Goal: Information Seeking & Learning: Check status

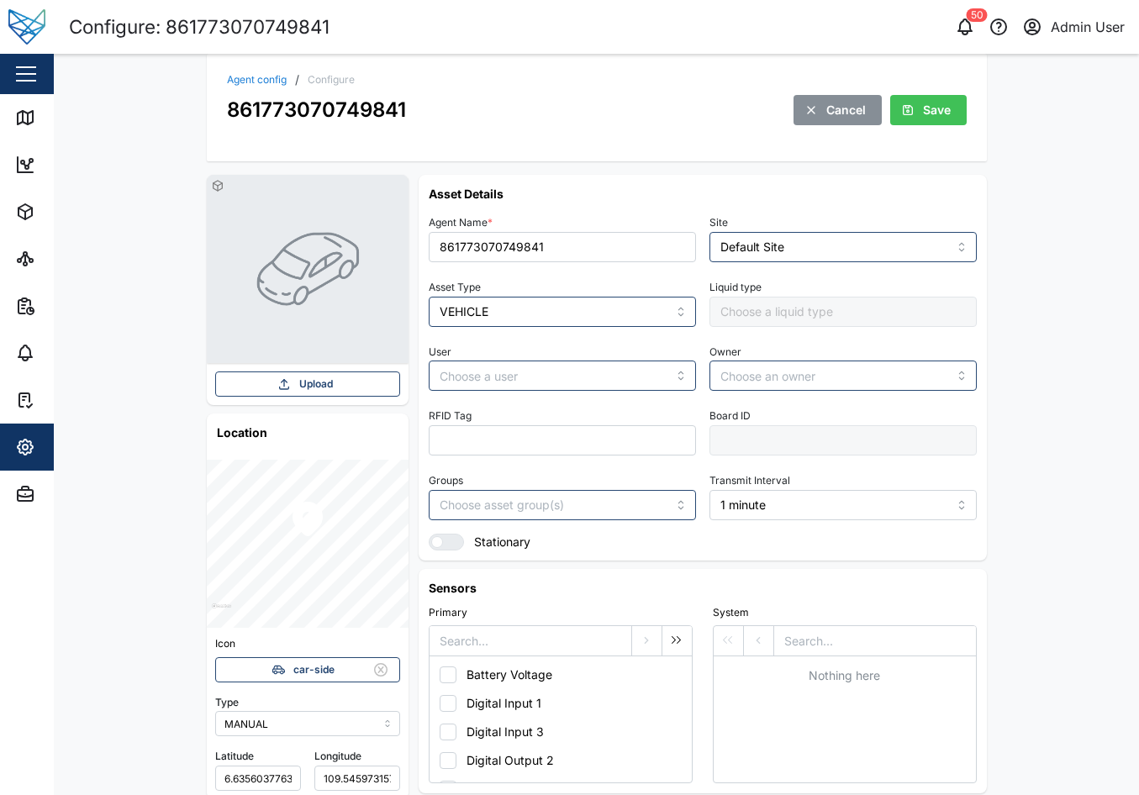
click at [251, 75] on link "Agent config" at bounding box center [257, 80] width 60 height 10
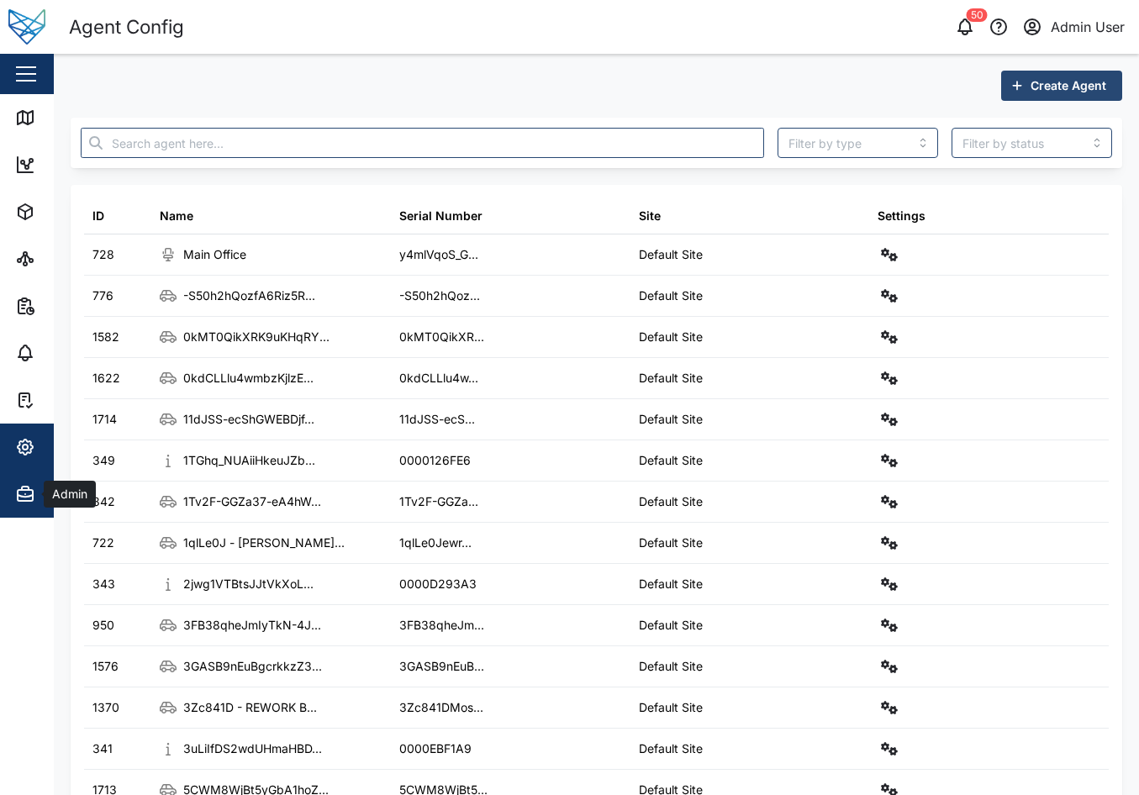
click at [12, 497] on button "Admin" at bounding box center [109, 494] width 219 height 47
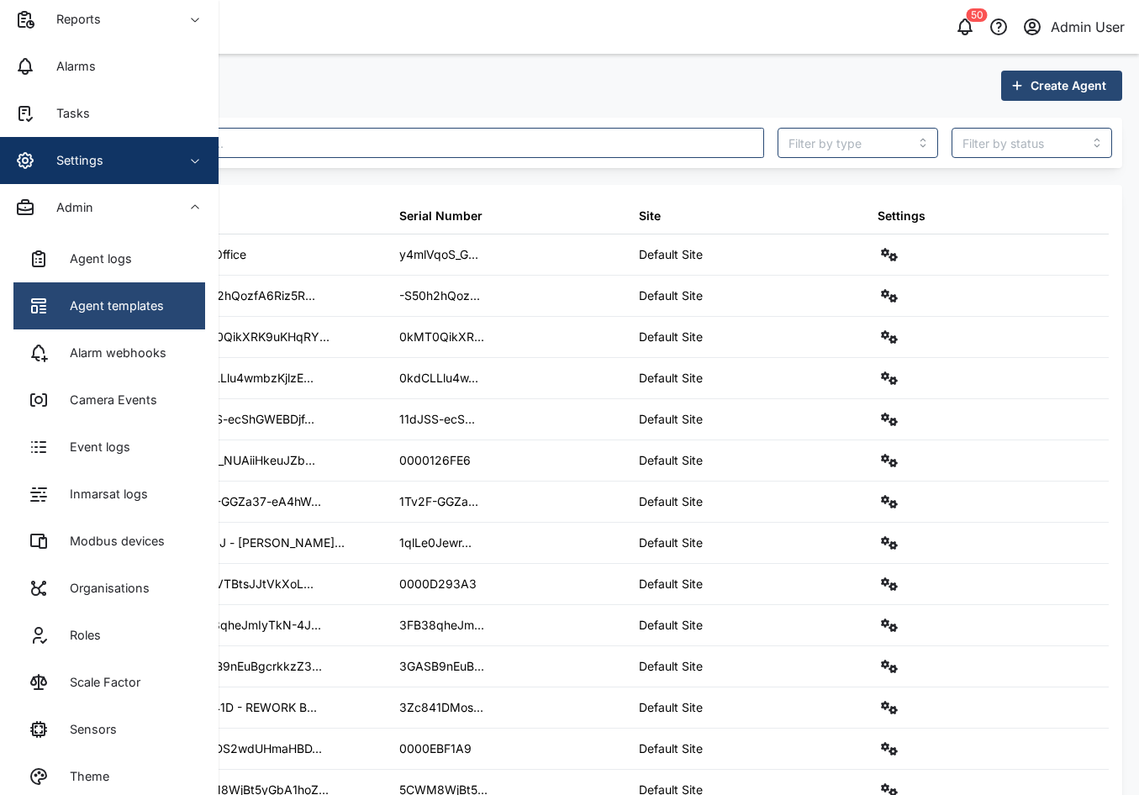
scroll to position [305, 0]
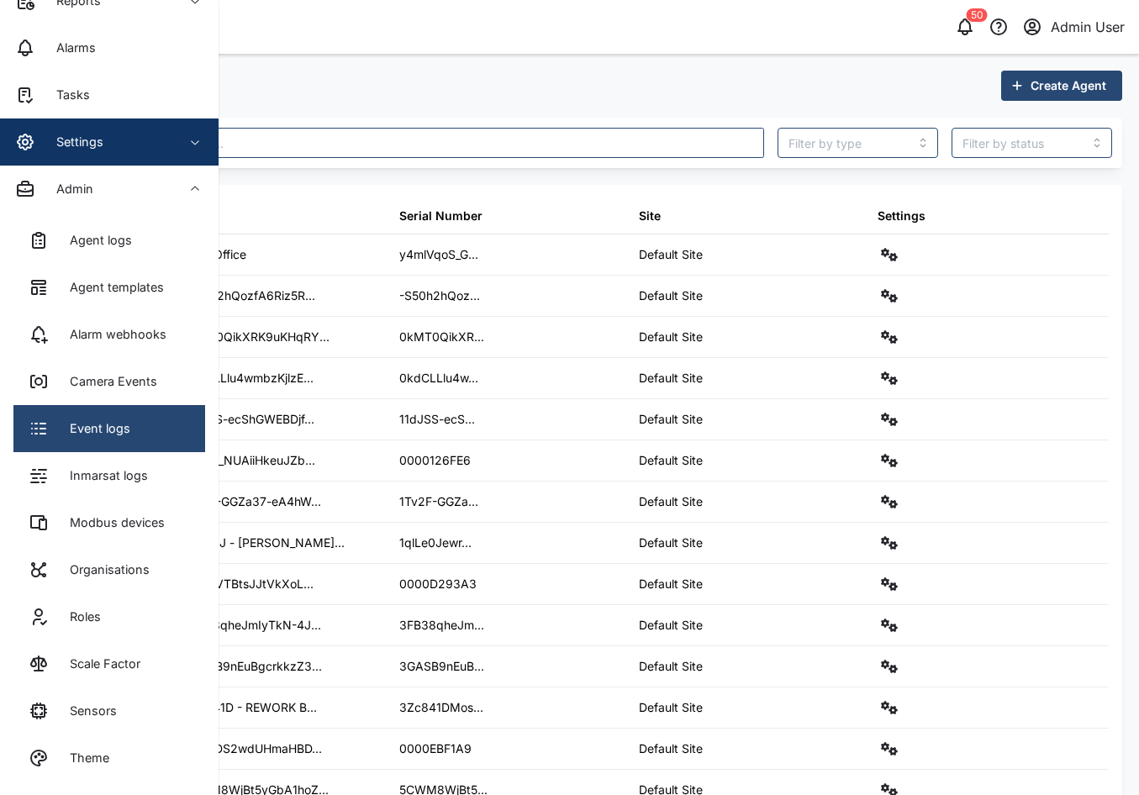
click at [135, 432] on link "Event logs" at bounding box center [109, 428] width 192 height 47
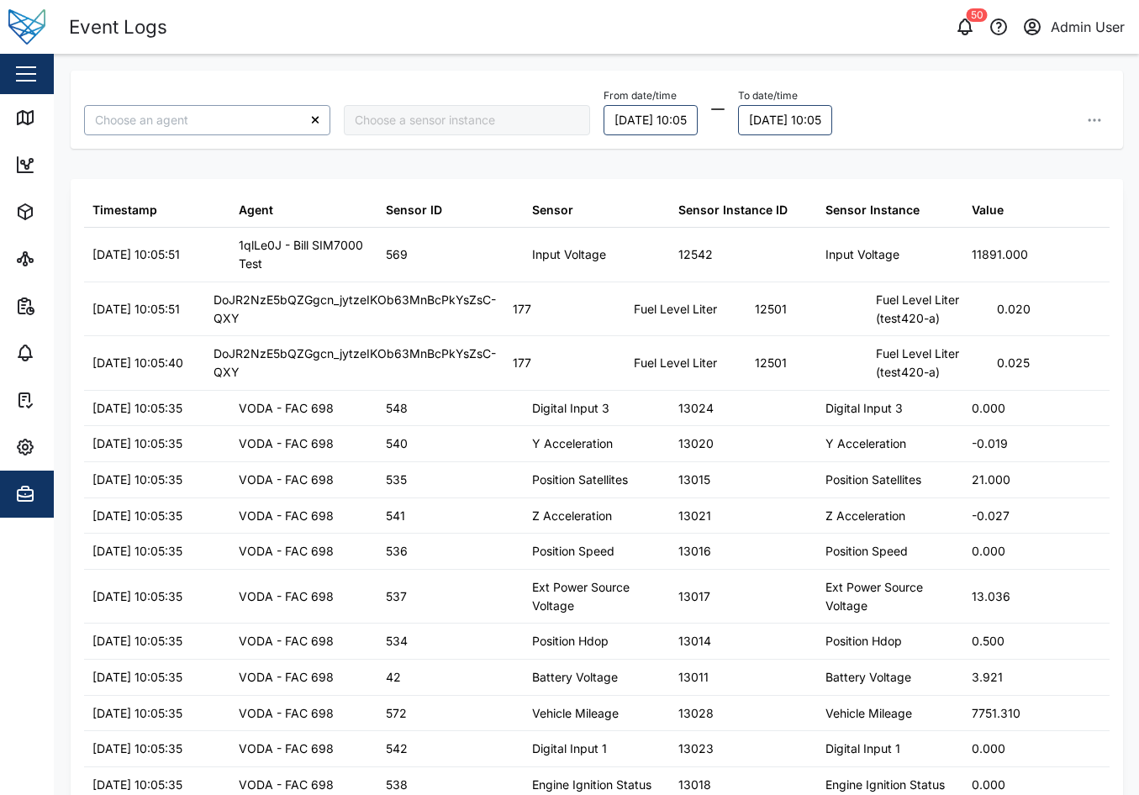
click at [209, 115] on input "search" at bounding box center [207, 120] width 246 height 30
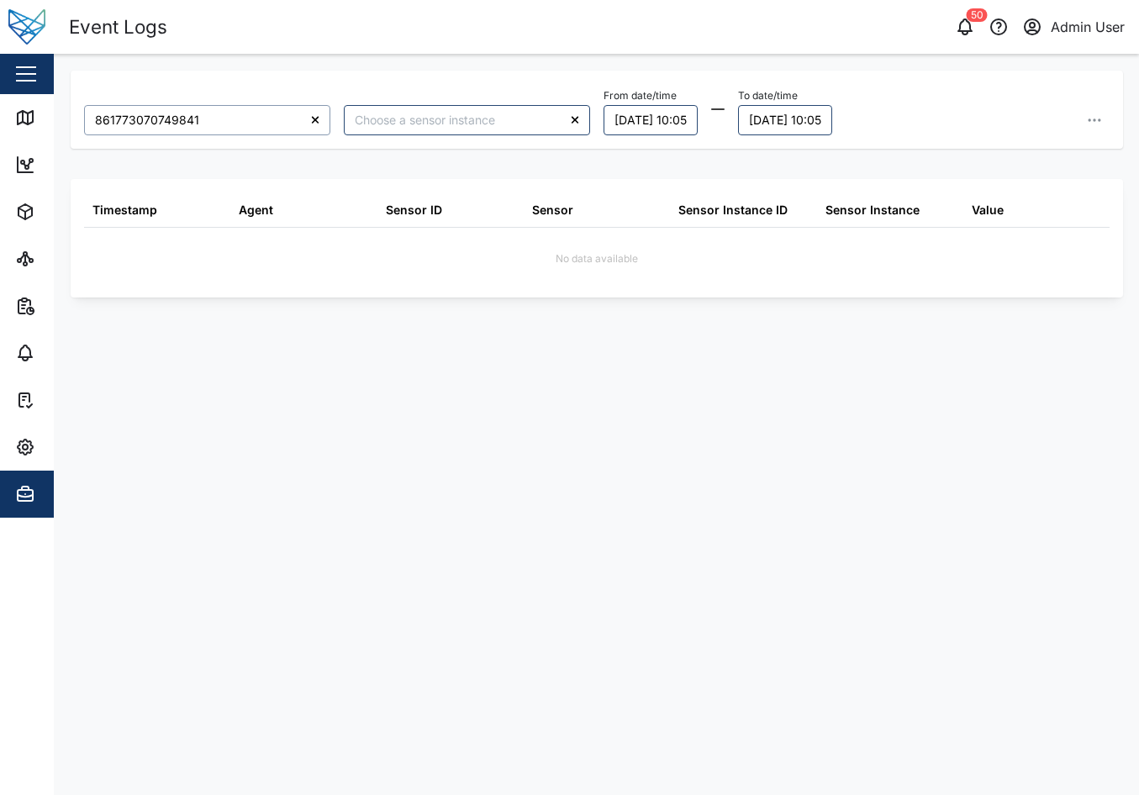
type input "861773070749841"
click at [423, 378] on div "861773070749841 From date/time 09/10/2025 10:05 To date/time 10/10/2025 10:05 T…" at bounding box center [597, 423] width 1052 height 704
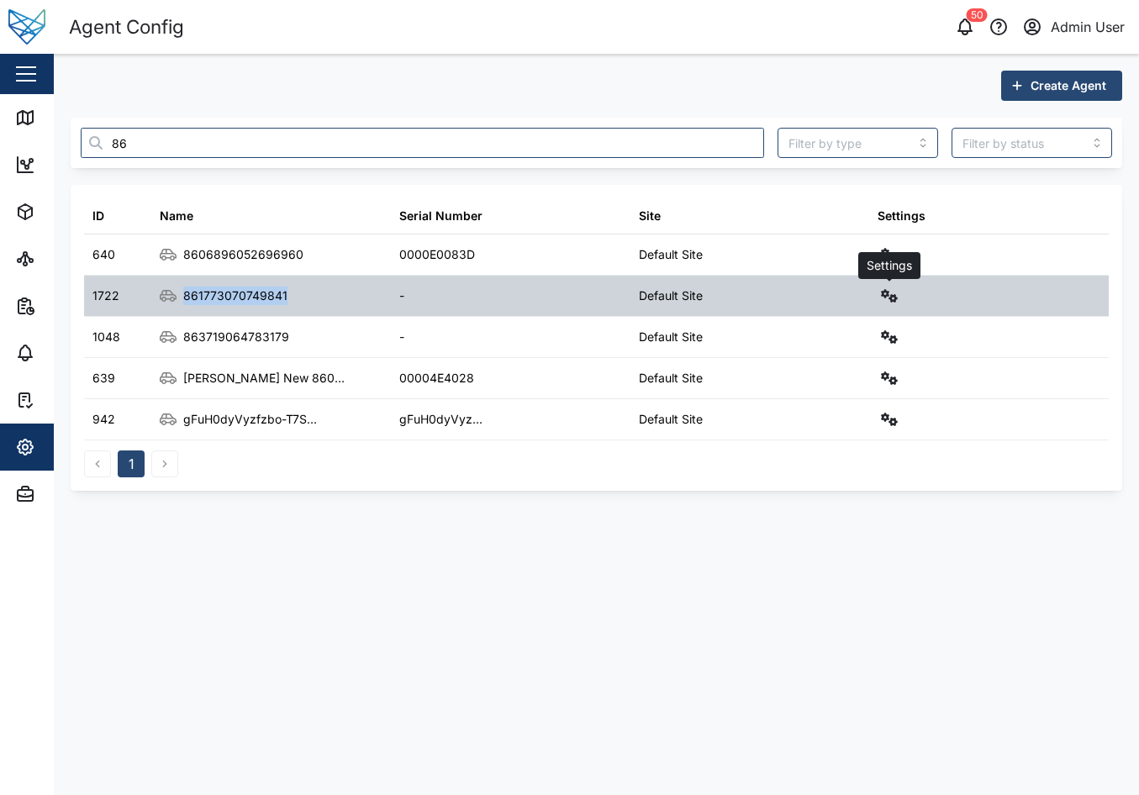
click at [882, 297] on icon "button" at bounding box center [889, 295] width 17 height 13
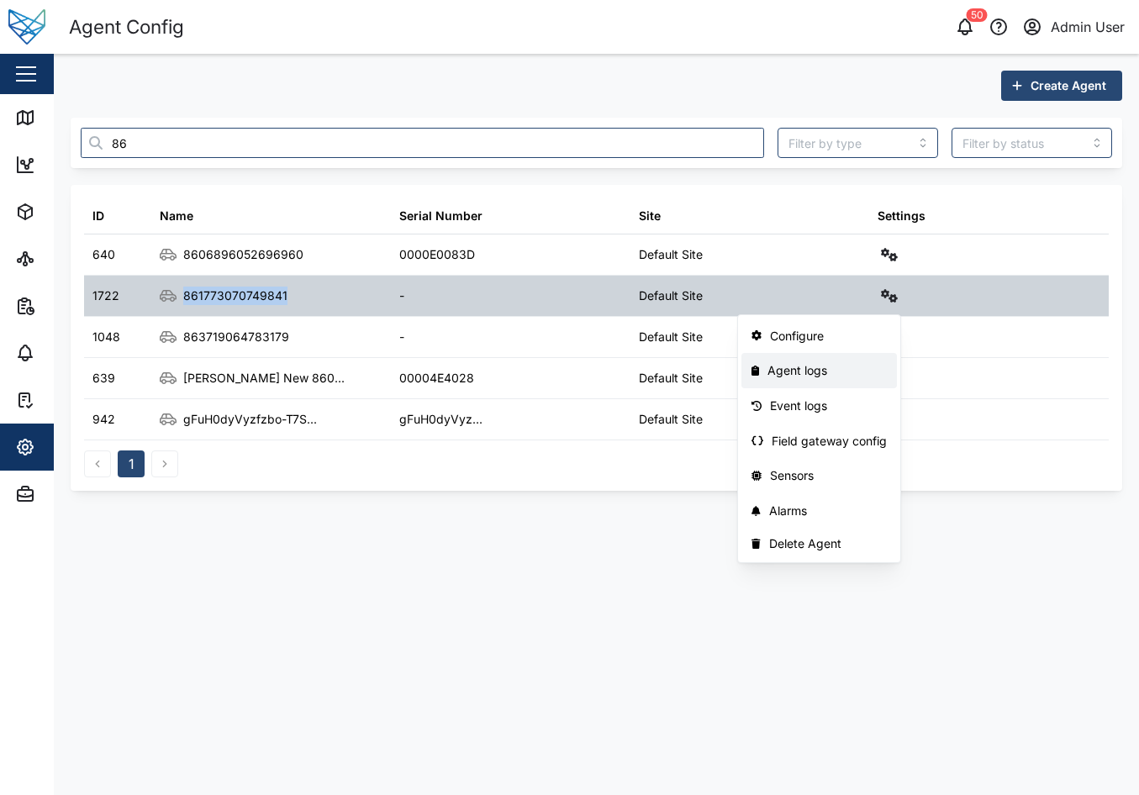
click at [858, 384] on link "Agent logs" at bounding box center [819, 370] width 156 height 35
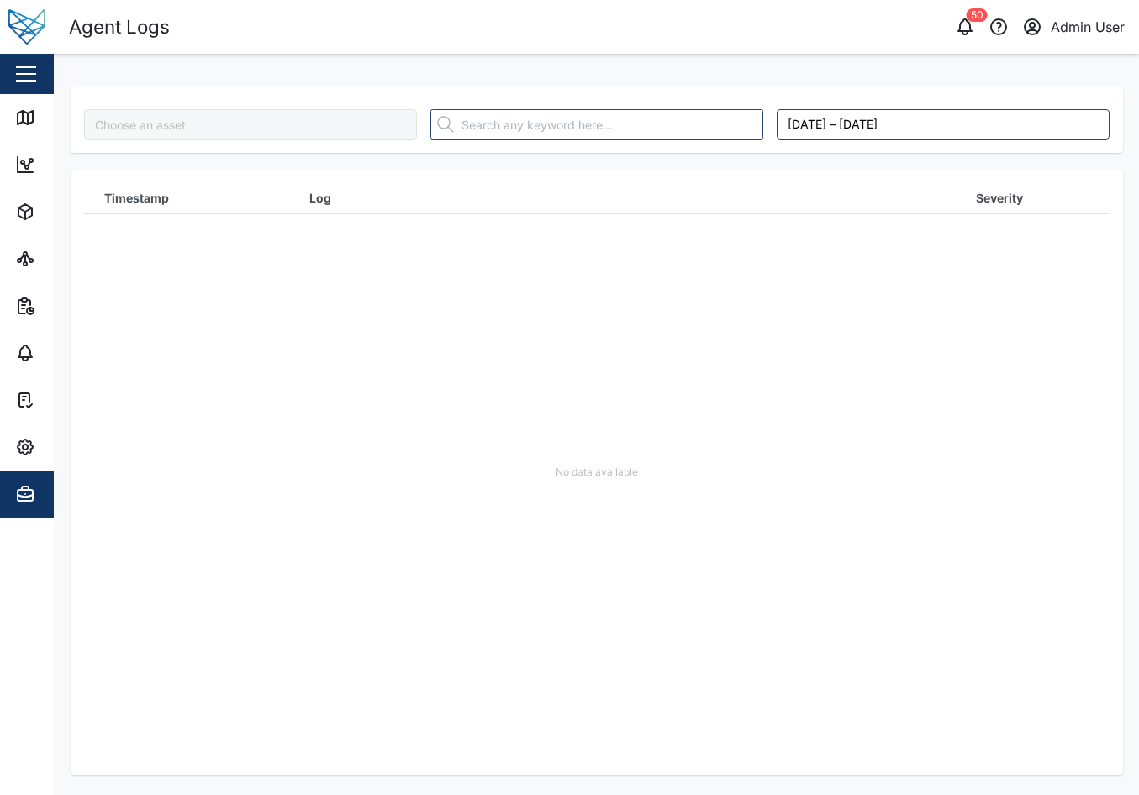
type input "861773070749841"
click at [481, 293] on div "No data available" at bounding box center [596, 472] width 1025 height 605
drag, startPoint x: 840, startPoint y: 238, endPoint x: 772, endPoint y: 194, distance: 80.2
click at [840, 238] on div "No data available" at bounding box center [596, 472] width 1025 height 605
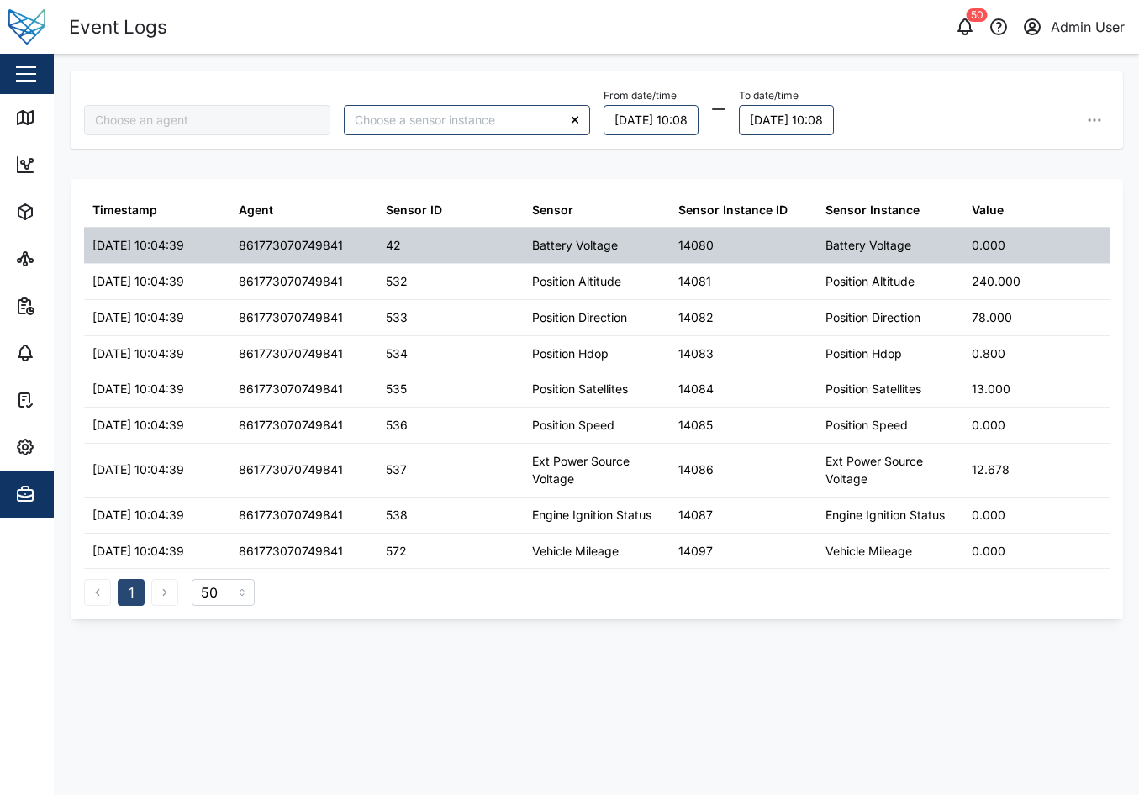
type input "861773070749841"
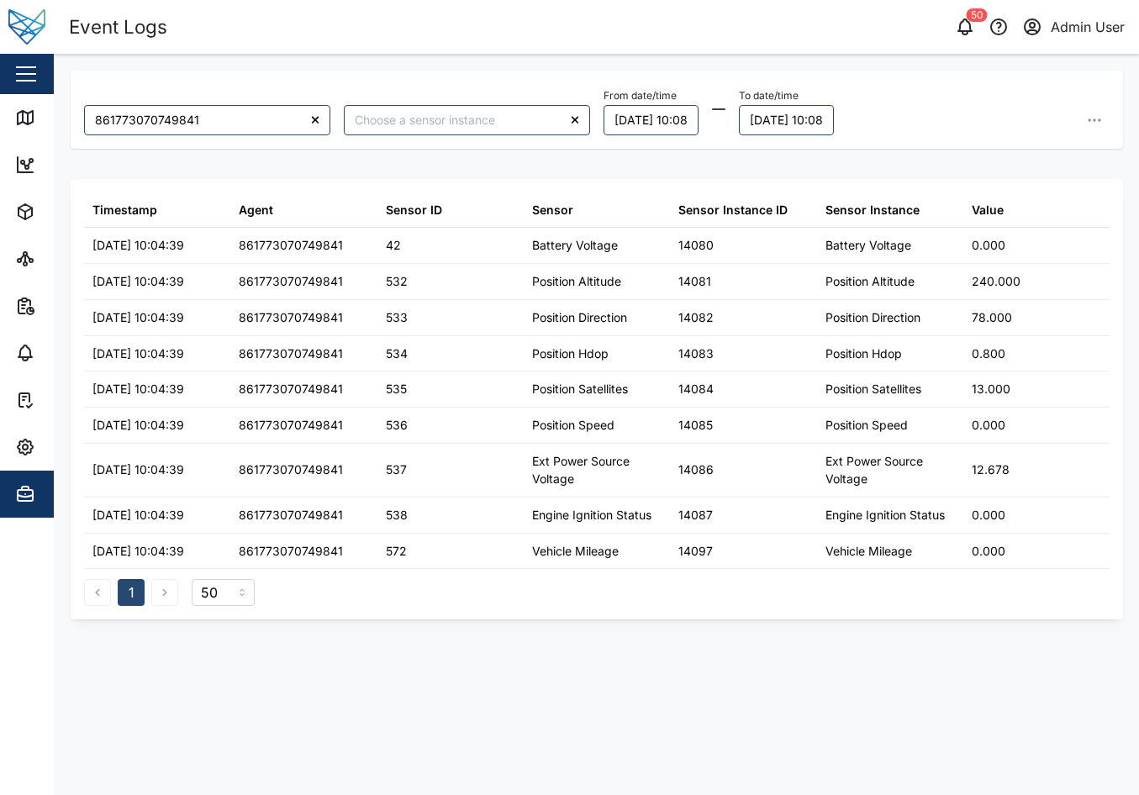
click at [871, 736] on div "861773070749841 From date/time [DATE] 10:08 To date/time [DATE] 10:08 Timestamp…" at bounding box center [597, 423] width 1052 height 704
click at [171, 71] on div "861773070749841 From date/time [DATE] 10:08 To date/time [DATE] 10:08" at bounding box center [597, 110] width 1052 height 78
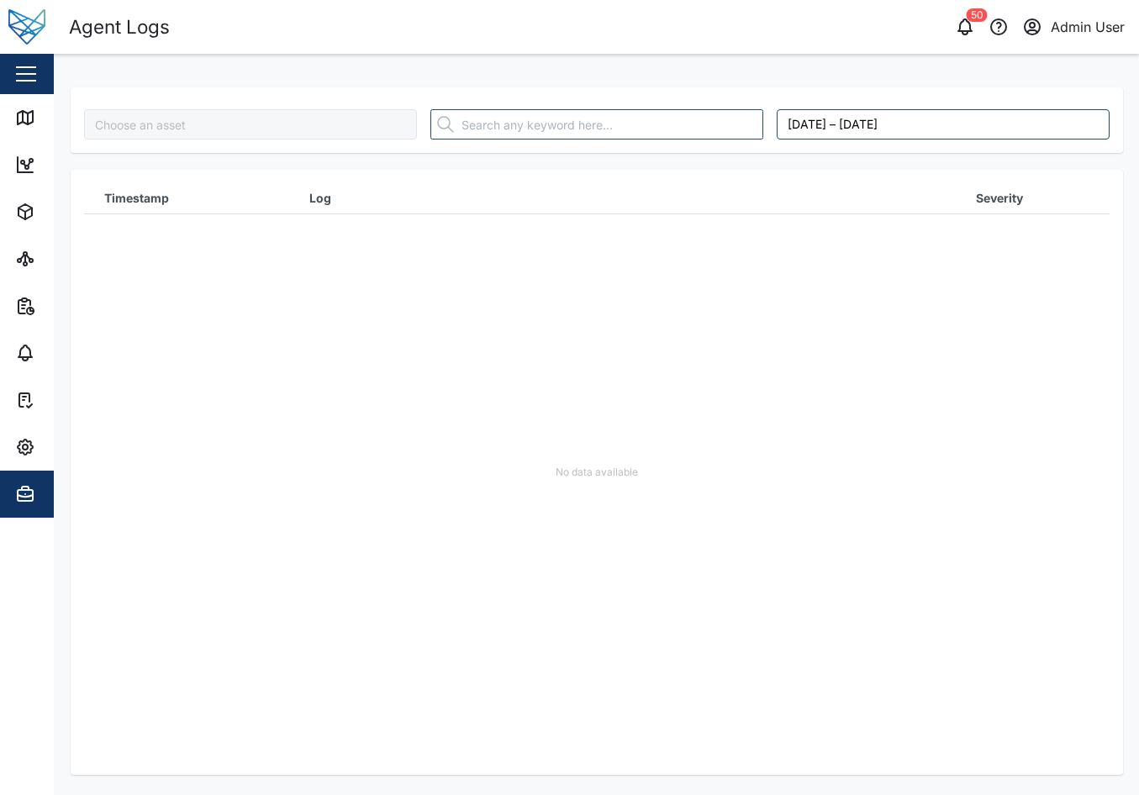
type input "861773070749841"
click at [41, 458] on span "Settings" at bounding box center [91, 447] width 153 height 47
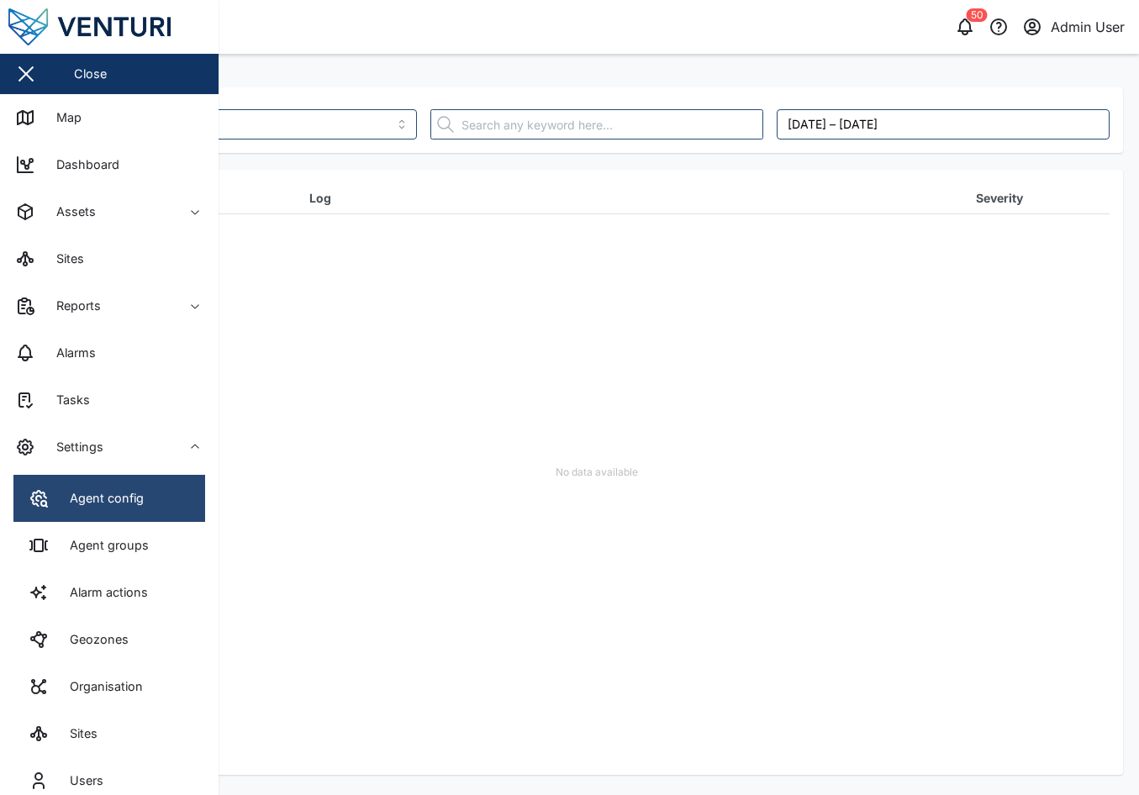
click at [76, 487] on link "Agent config" at bounding box center [109, 498] width 192 height 47
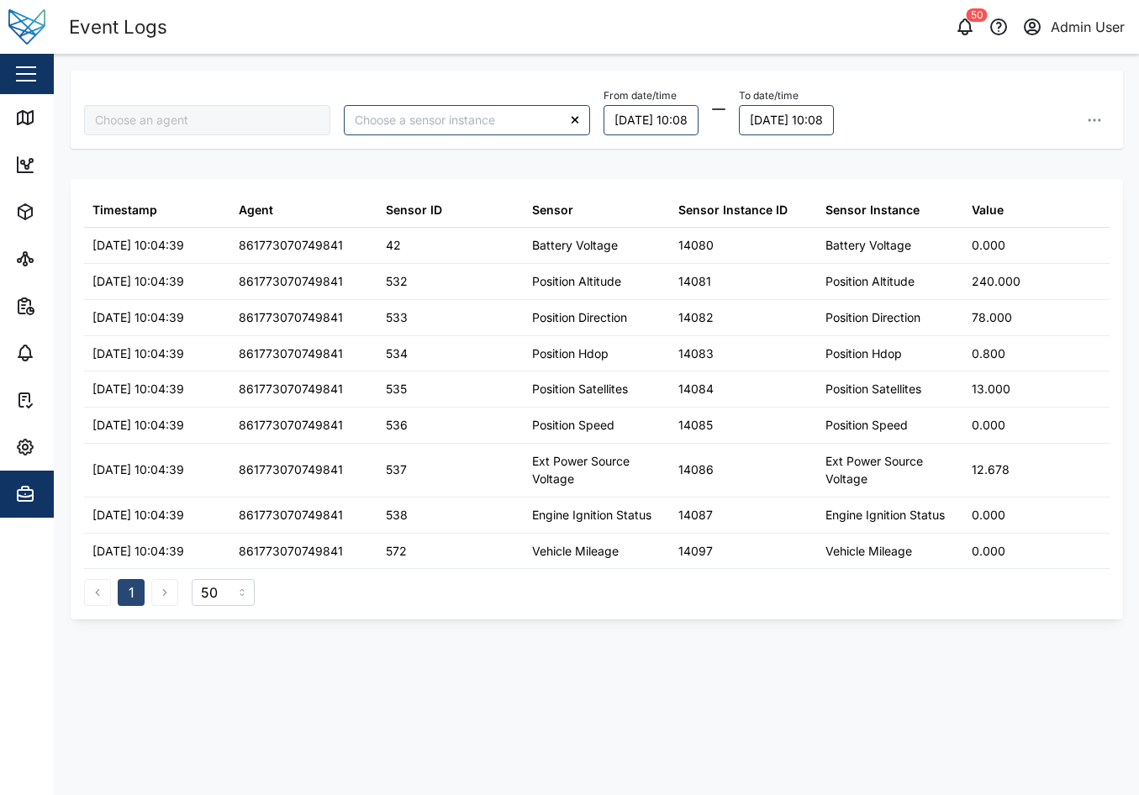
type input "861773070749841"
click at [477, 33] on div "Event Logs" at bounding box center [333, 27] width 529 height 29
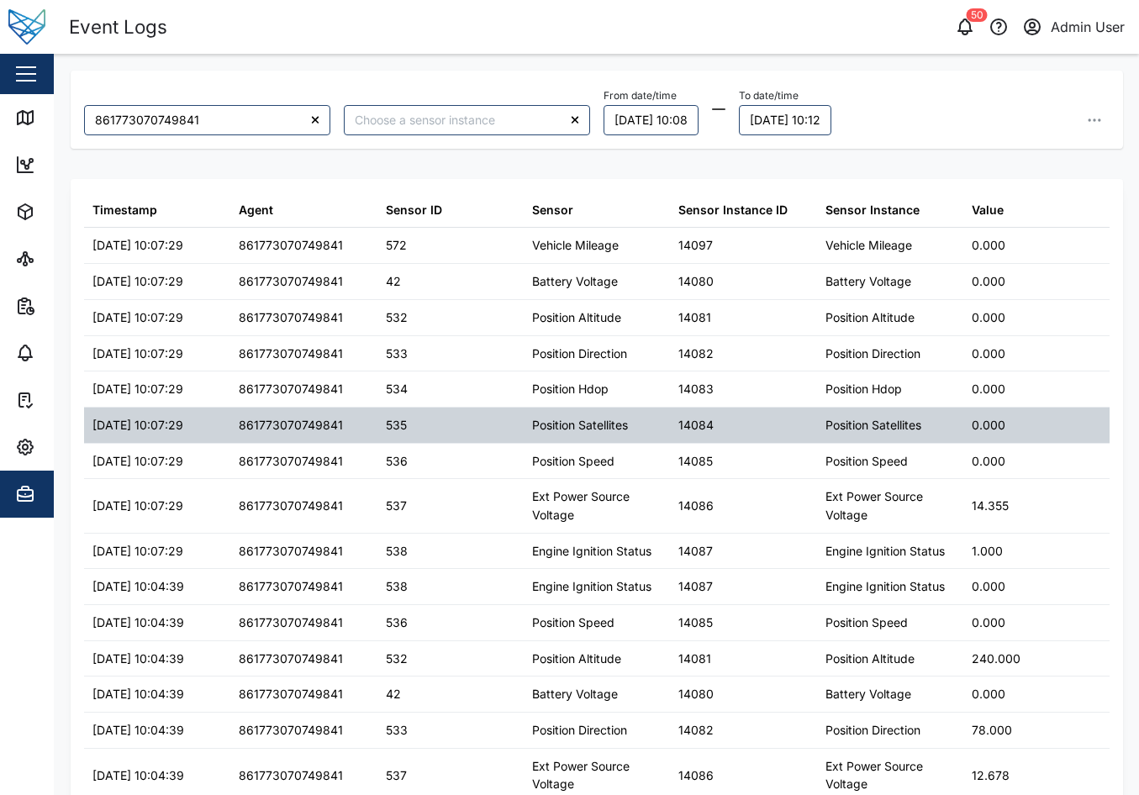
click at [477, 435] on div "535" at bounding box center [450, 425] width 146 height 35
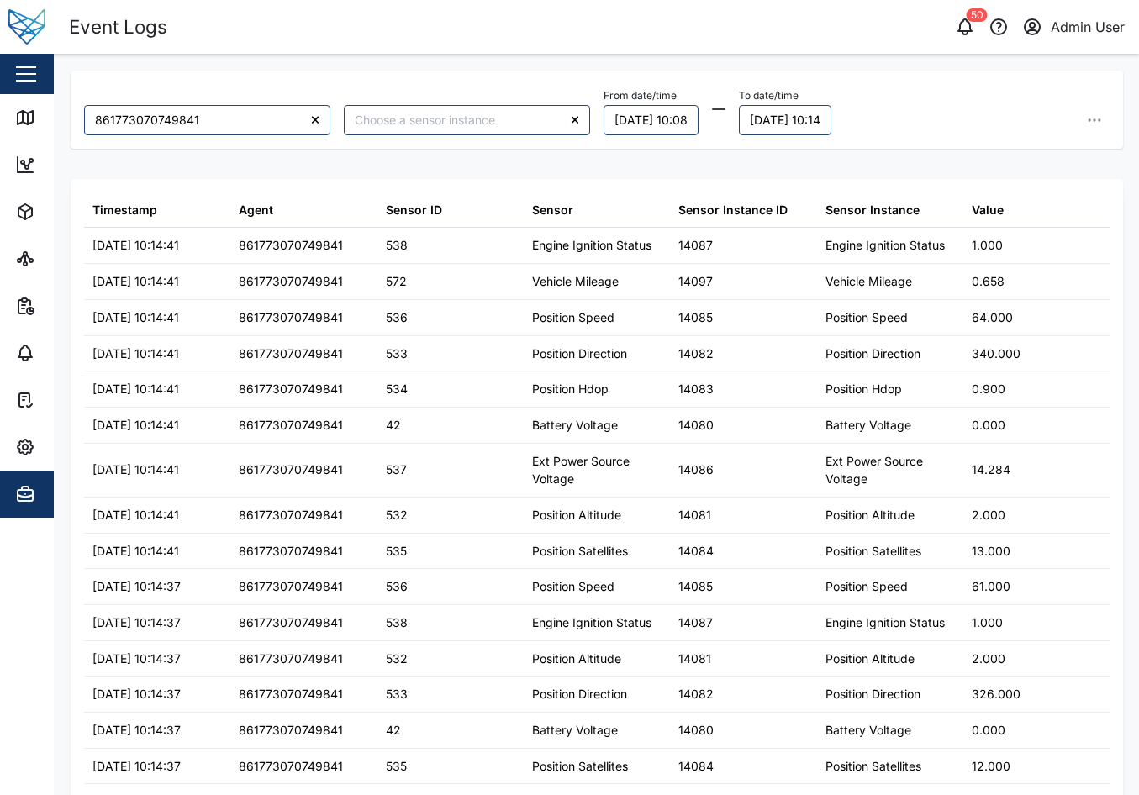
click at [1001, 89] on div "From date/time 09/10/2025 10:08 To date/time 10/10/2025 10:14" at bounding box center [857, 109] width 506 height 51
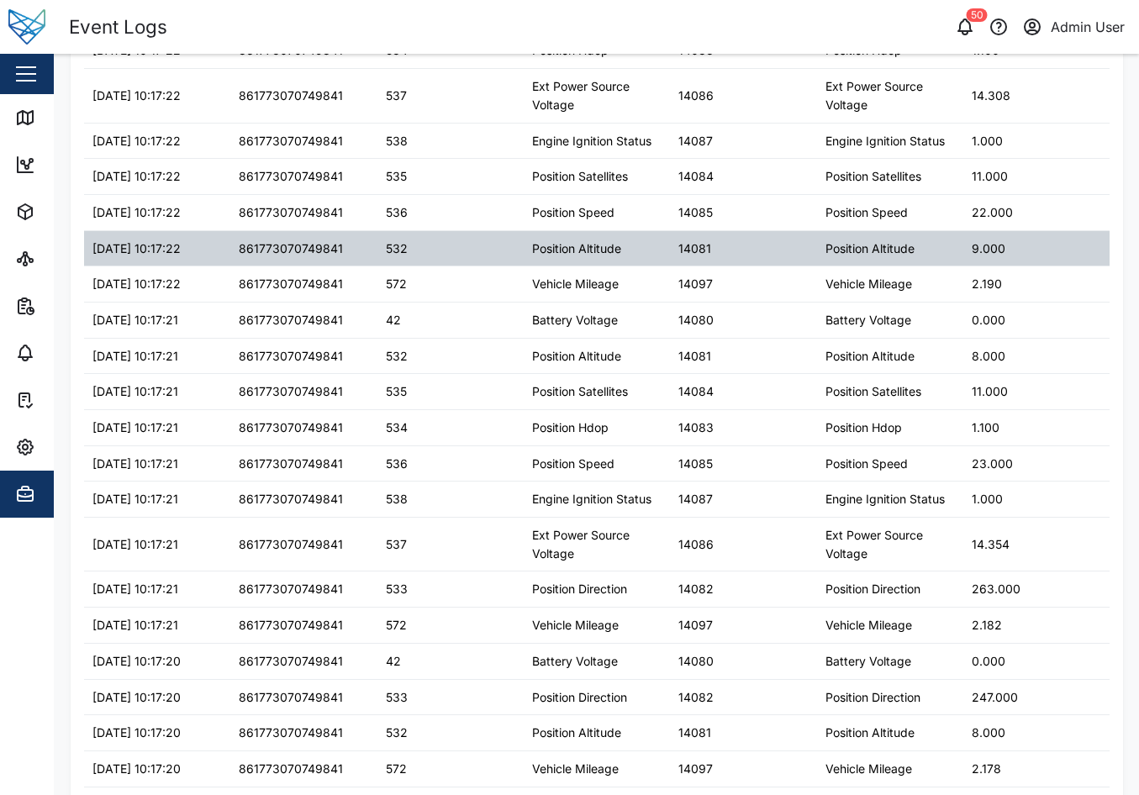
scroll to position [1368, 0]
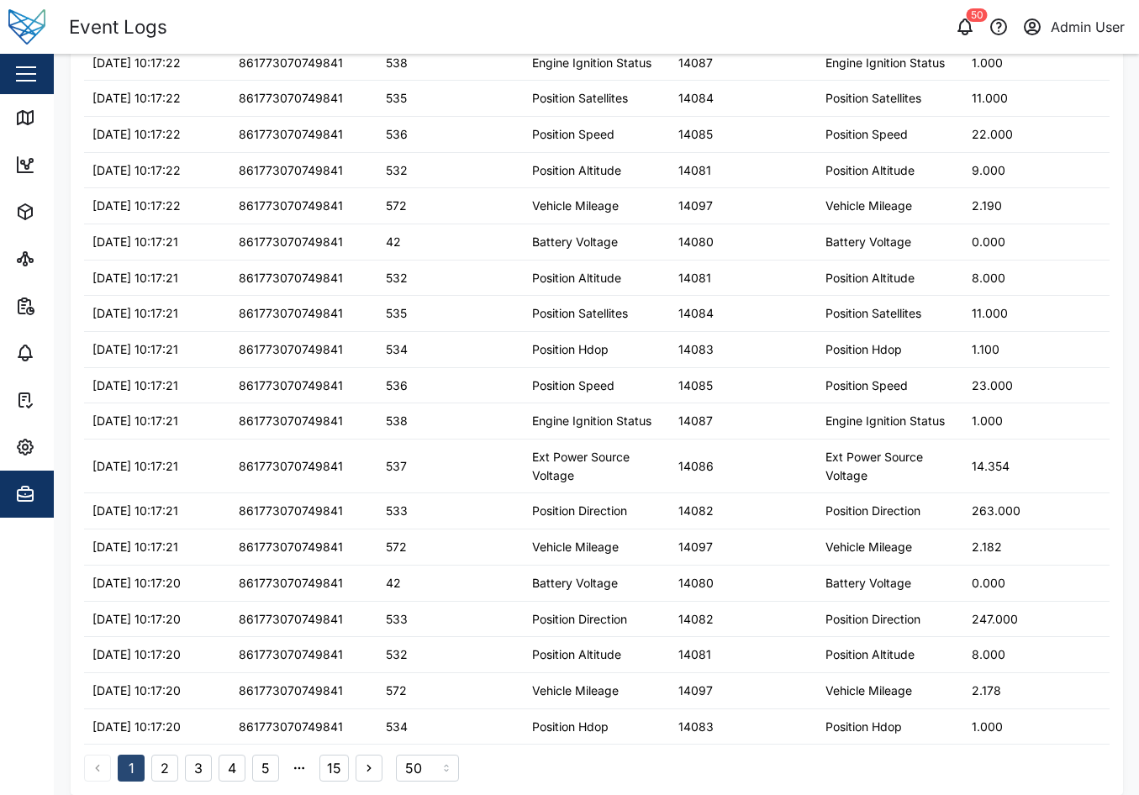
click at [342, 771] on button "15" at bounding box center [333, 768] width 29 height 27
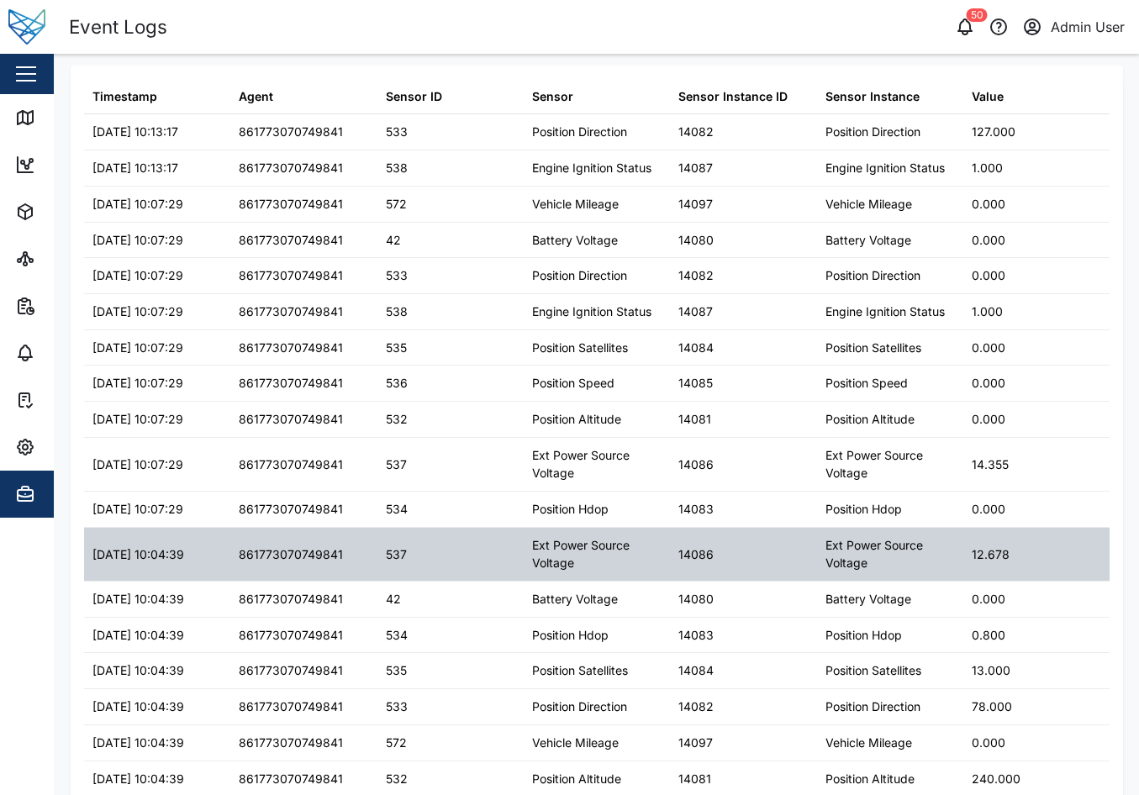
scroll to position [238, 0]
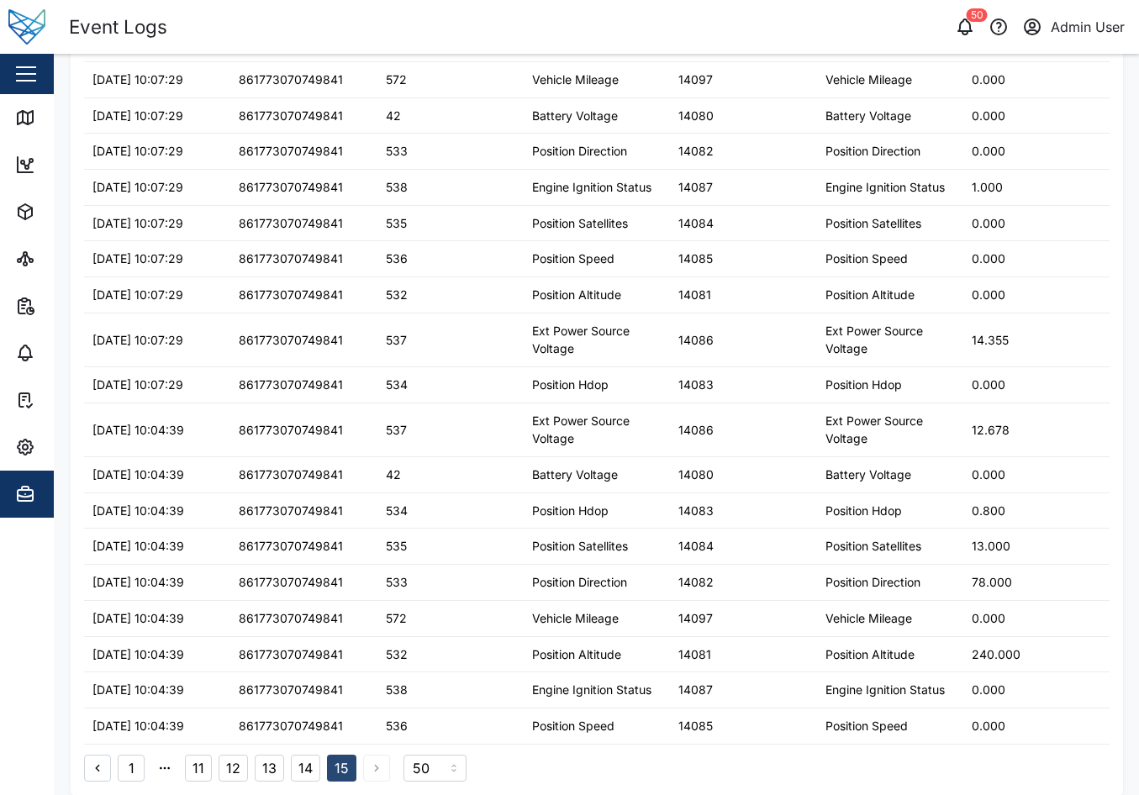
click at [123, 768] on button "1" at bounding box center [131, 768] width 27 height 27
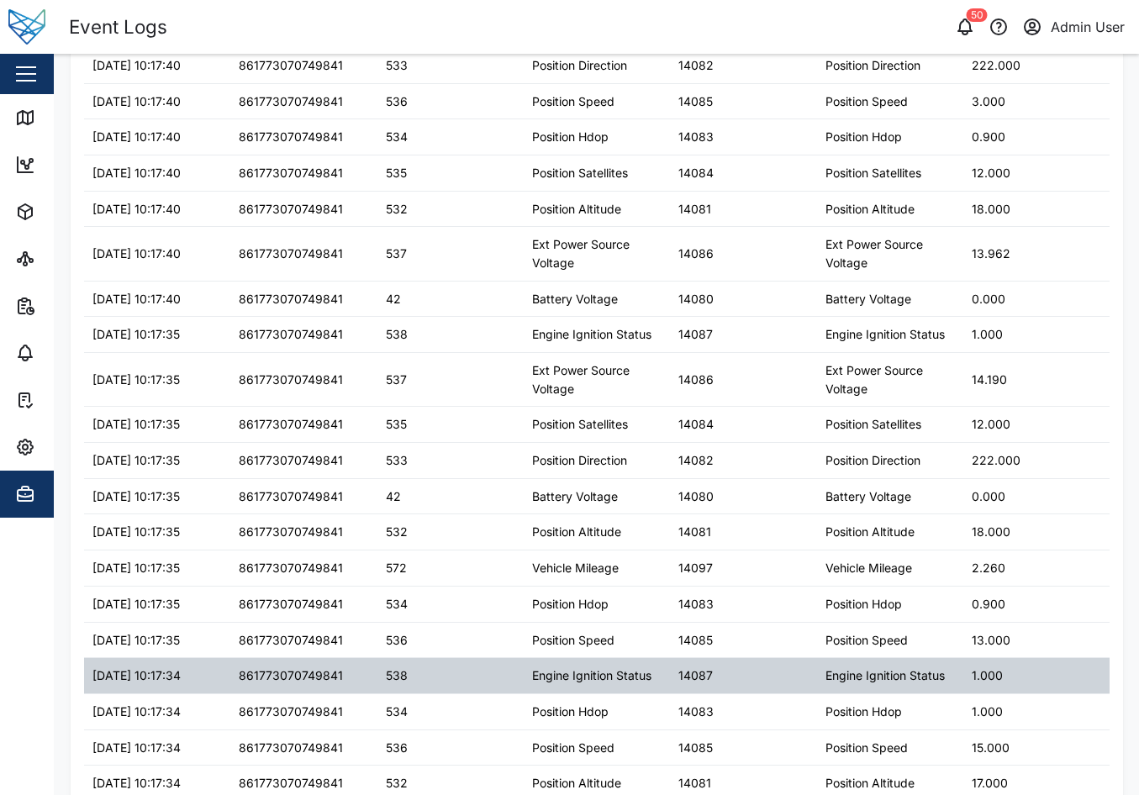
scroll to position [0, 0]
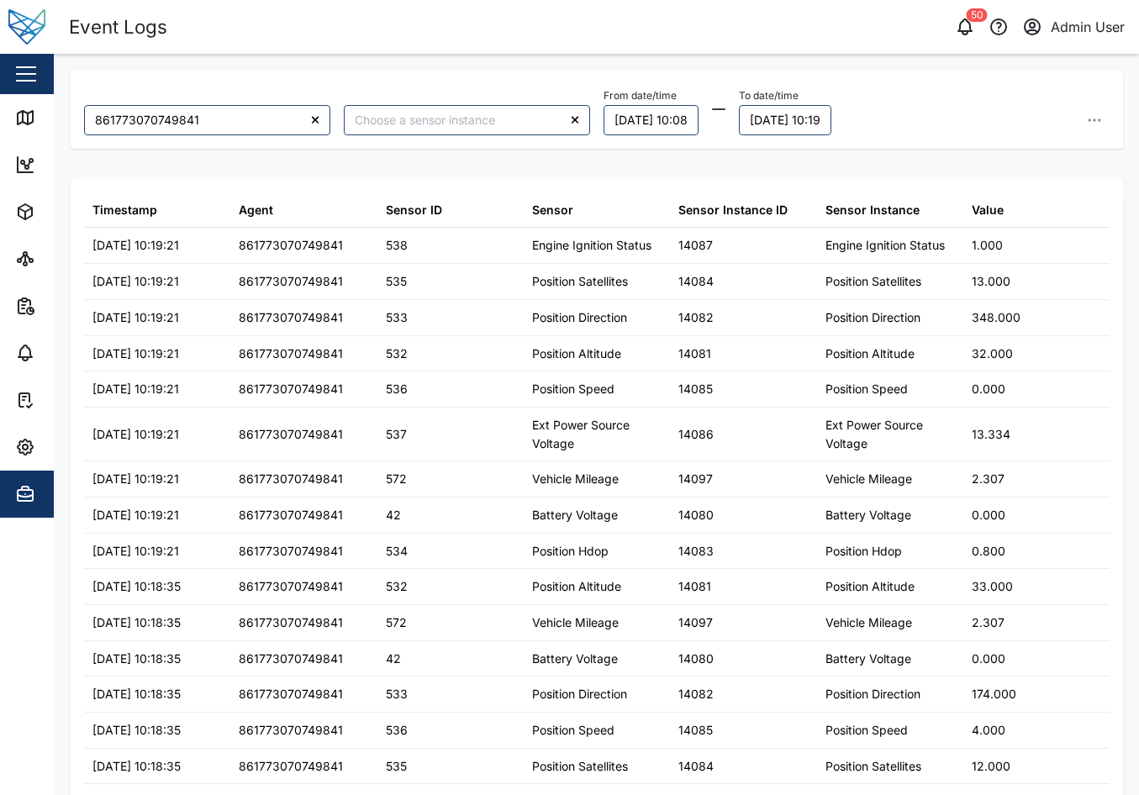
click at [499, 55] on div "861773070749841 From date/time 09/10/2025 10:08 To date/time 10/10/2025 10:19 T…" at bounding box center [596, 71] width 1085 height 34
click at [587, 42] on header "Event Logs 50 Admin User" at bounding box center [569, 27] width 1139 height 54
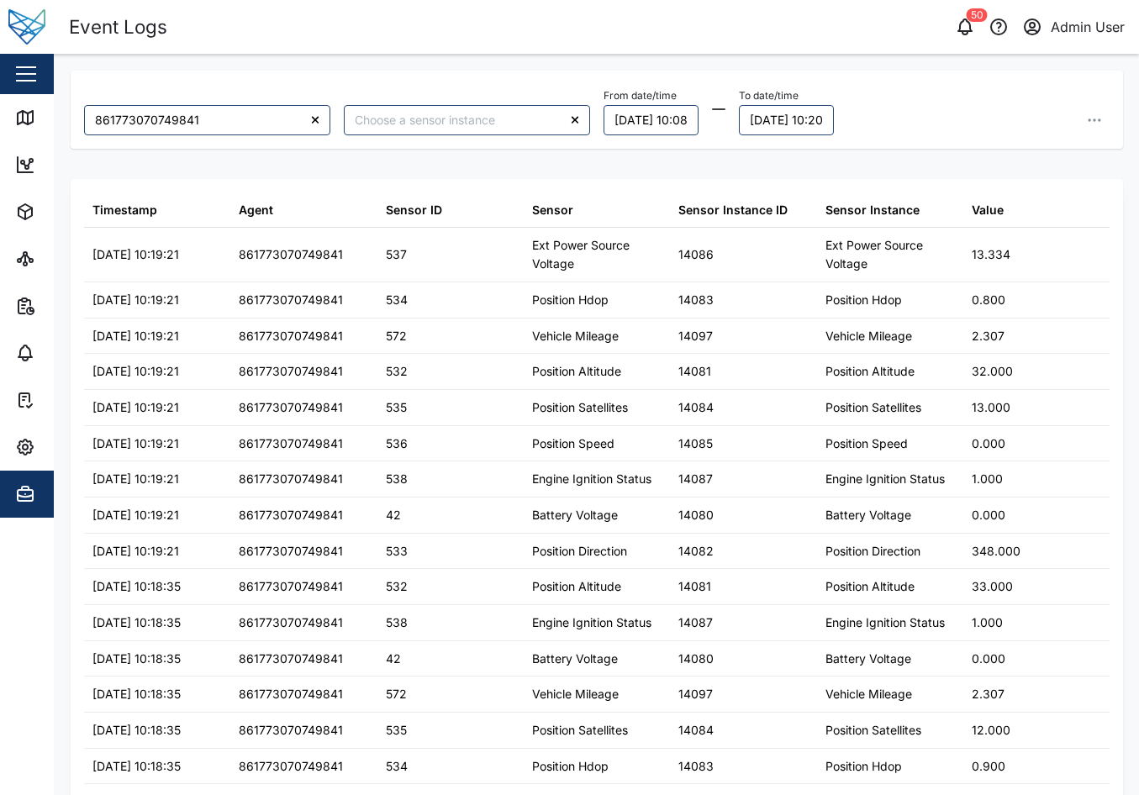
click at [797, 53] on header "Event Logs 50 Admin User" at bounding box center [569, 27] width 1139 height 54
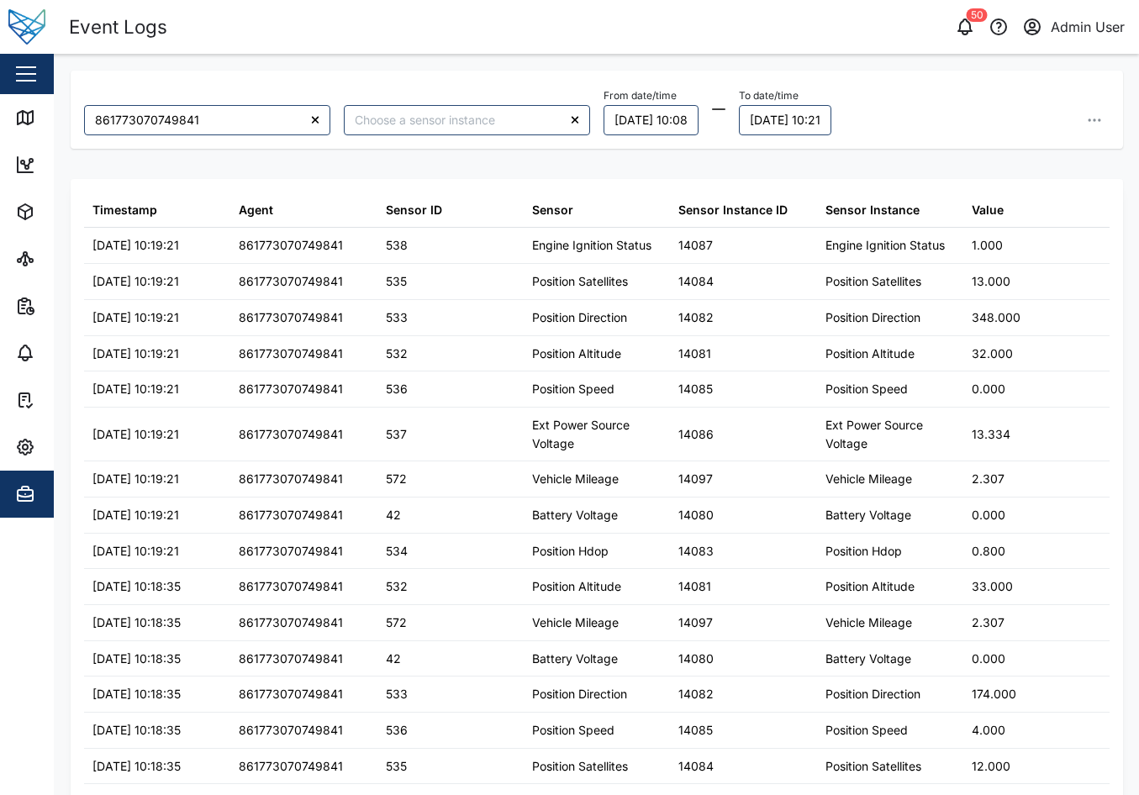
click at [807, 37] on div "50 Admin User" at bounding box center [875, 27] width 529 height 24
click at [521, 82] on div "861773070749841 From date/time 09/10/2025 10:08 To date/time 10/10/2025 10:21" at bounding box center [596, 109] width 1039 height 65
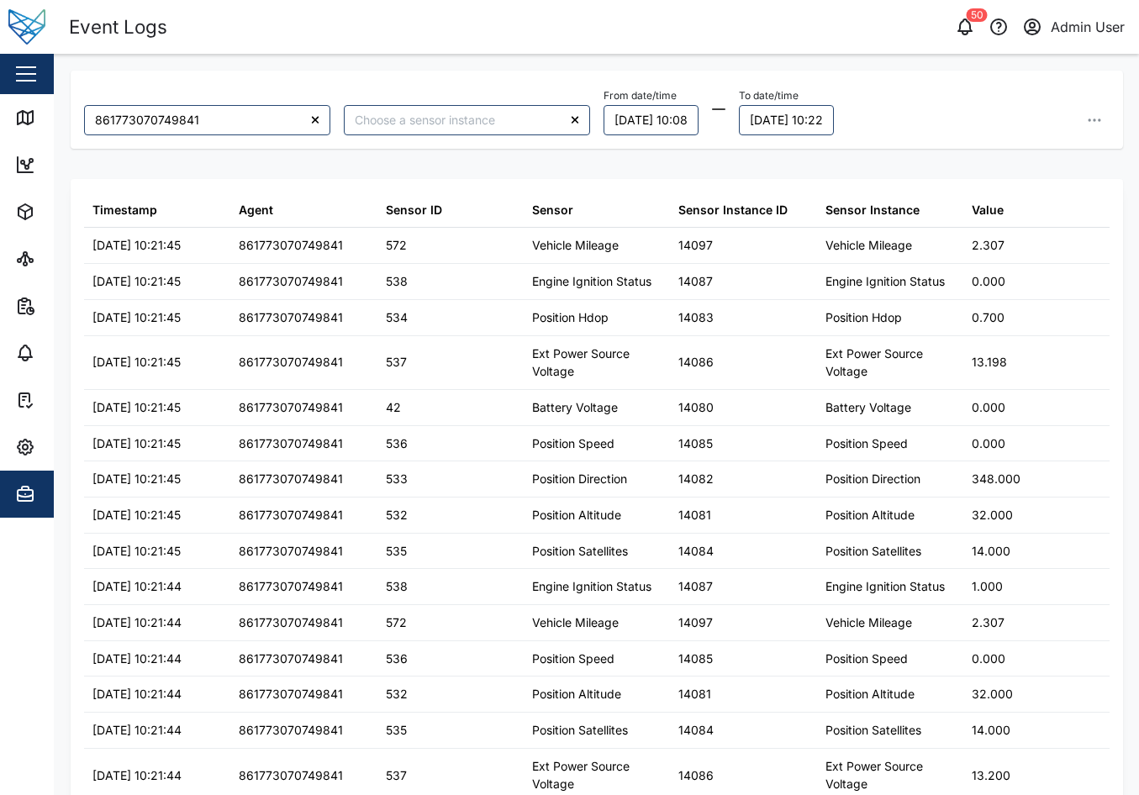
click at [692, 49] on header "Event Logs 50 Admin User" at bounding box center [569, 27] width 1139 height 54
click at [572, 34] on div "Event Logs" at bounding box center [333, 27] width 529 height 29
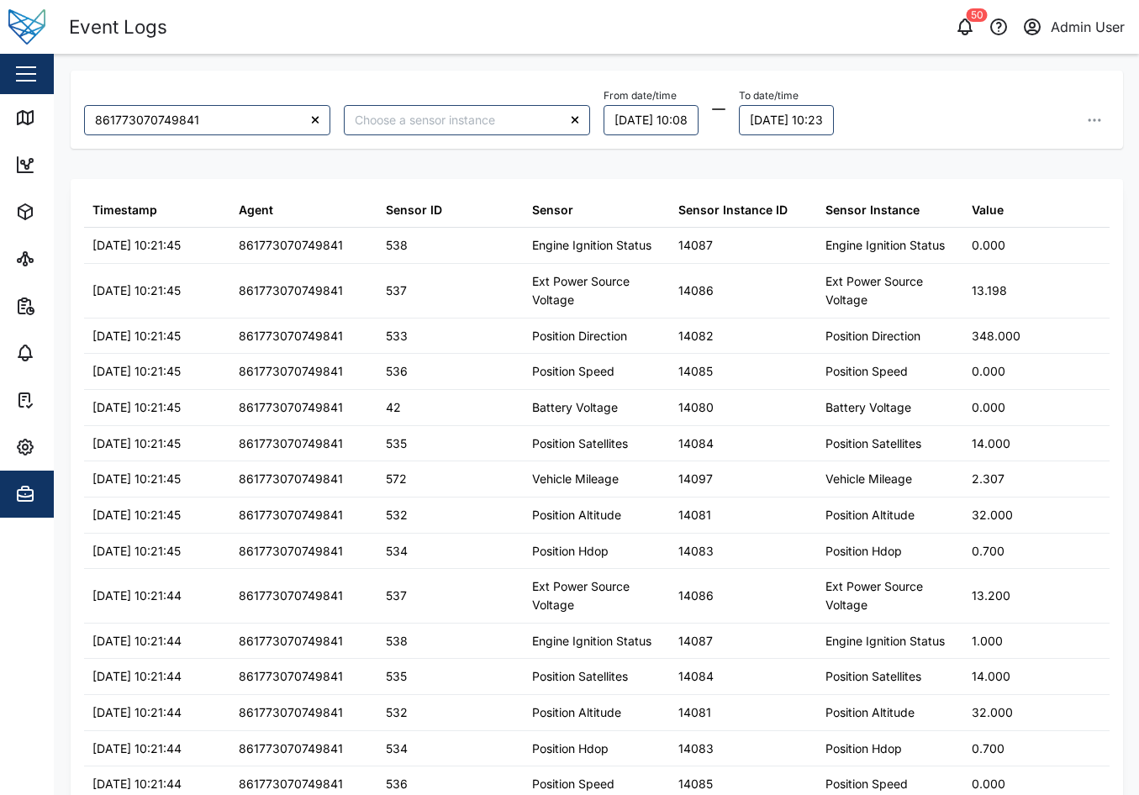
click at [211, 51] on header "Event Logs 50 Admin User" at bounding box center [569, 27] width 1139 height 54
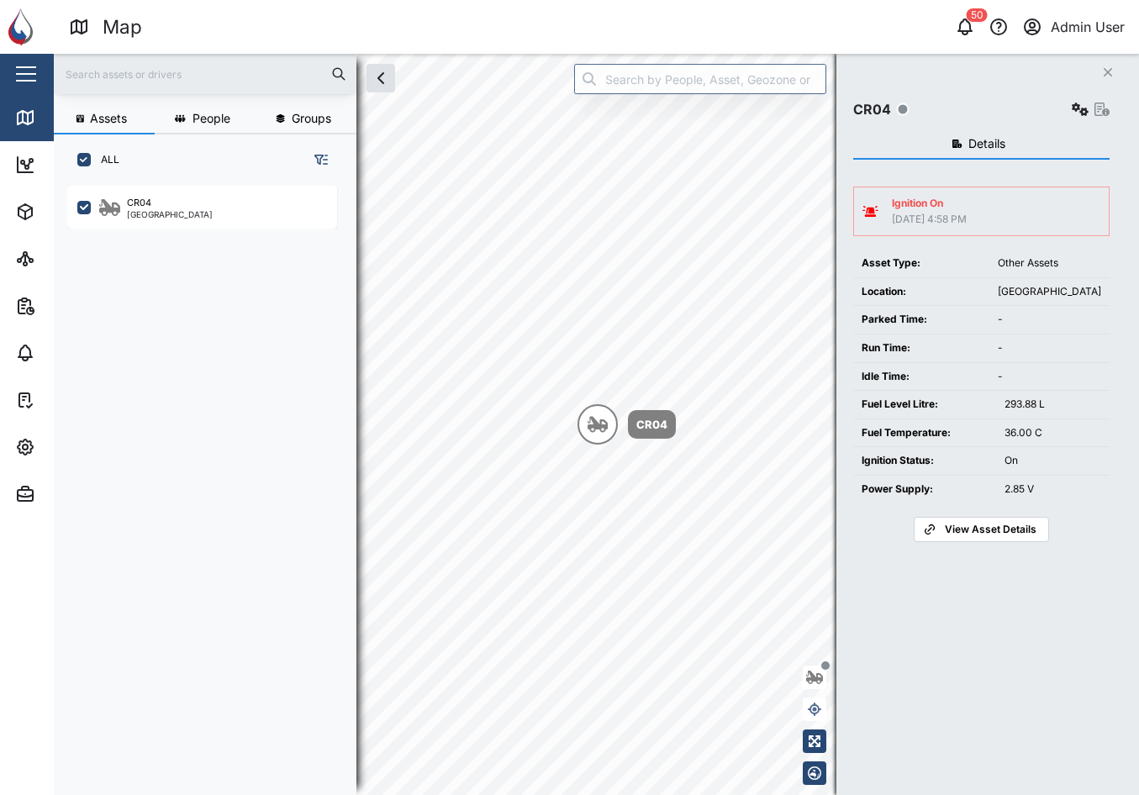
click at [1101, 72] on button "Close" at bounding box center [1108, 73] width 24 height 24
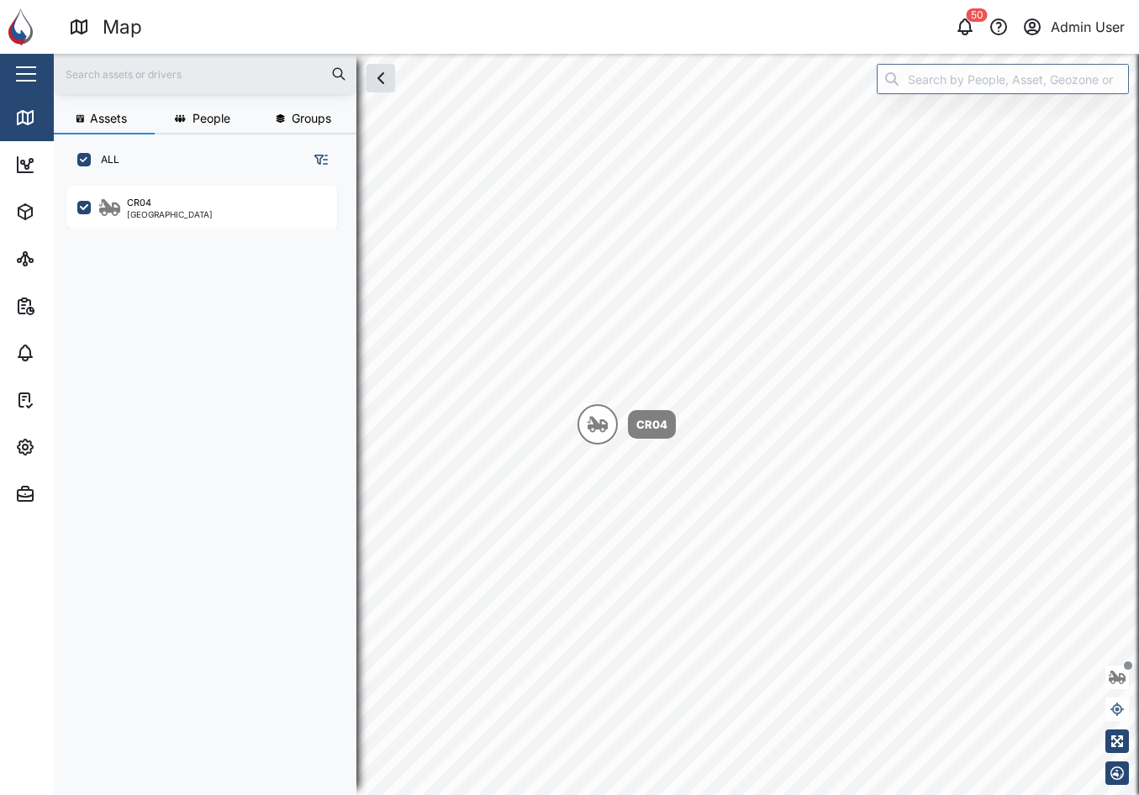
click at [438, 45] on header "Map 50 Admin User" at bounding box center [569, 27] width 1139 height 54
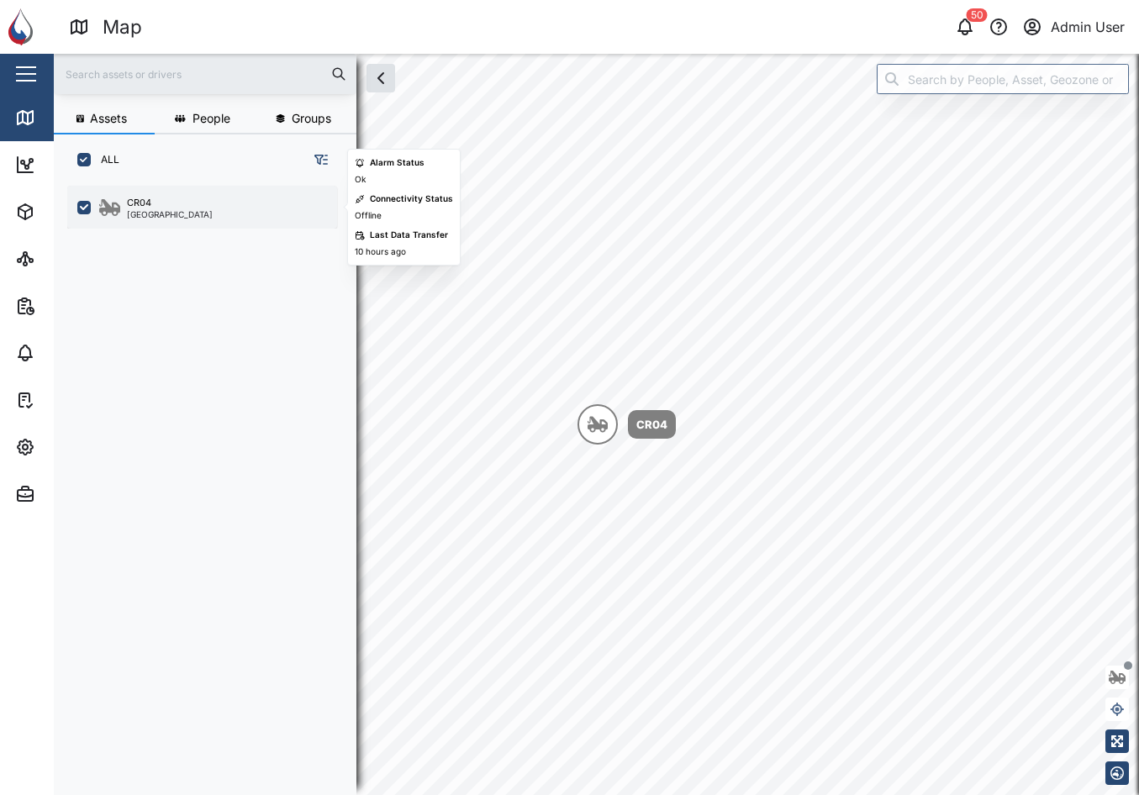
click at [125, 187] on div "CR04 Southern Region" at bounding box center [202, 207] width 270 height 43
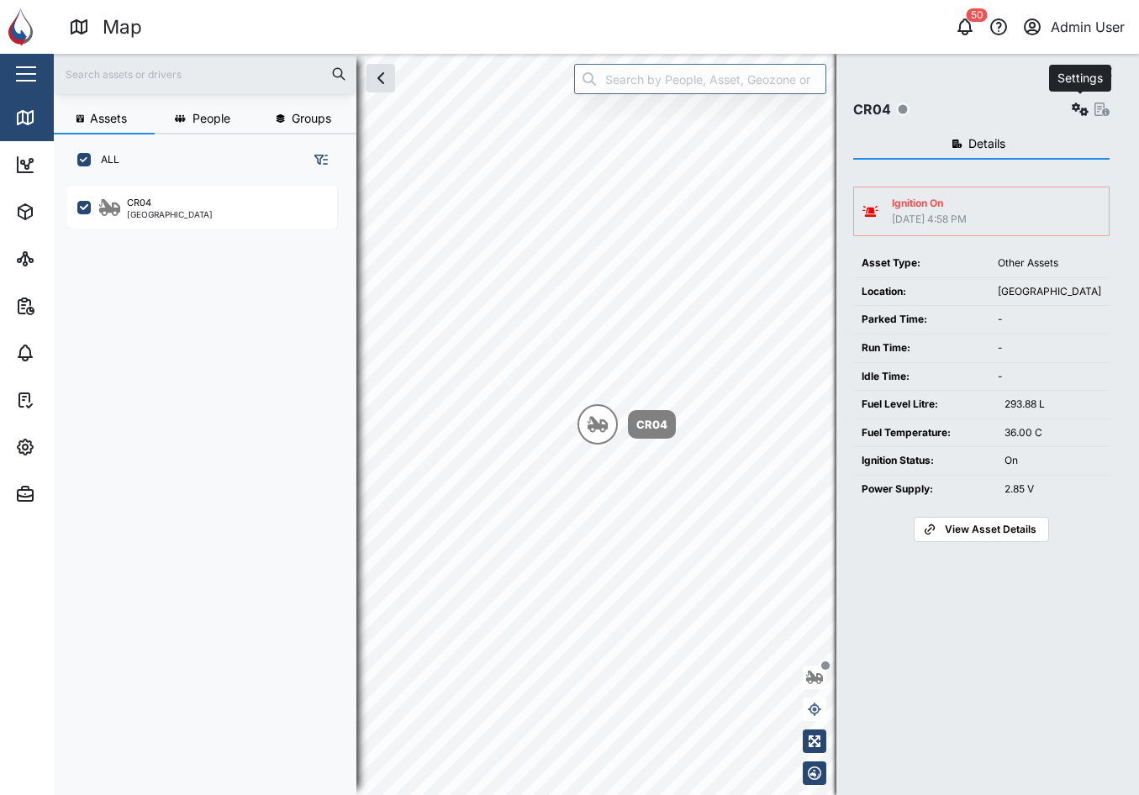
click at [1077, 113] on icon "button" at bounding box center [1080, 109] width 17 height 13
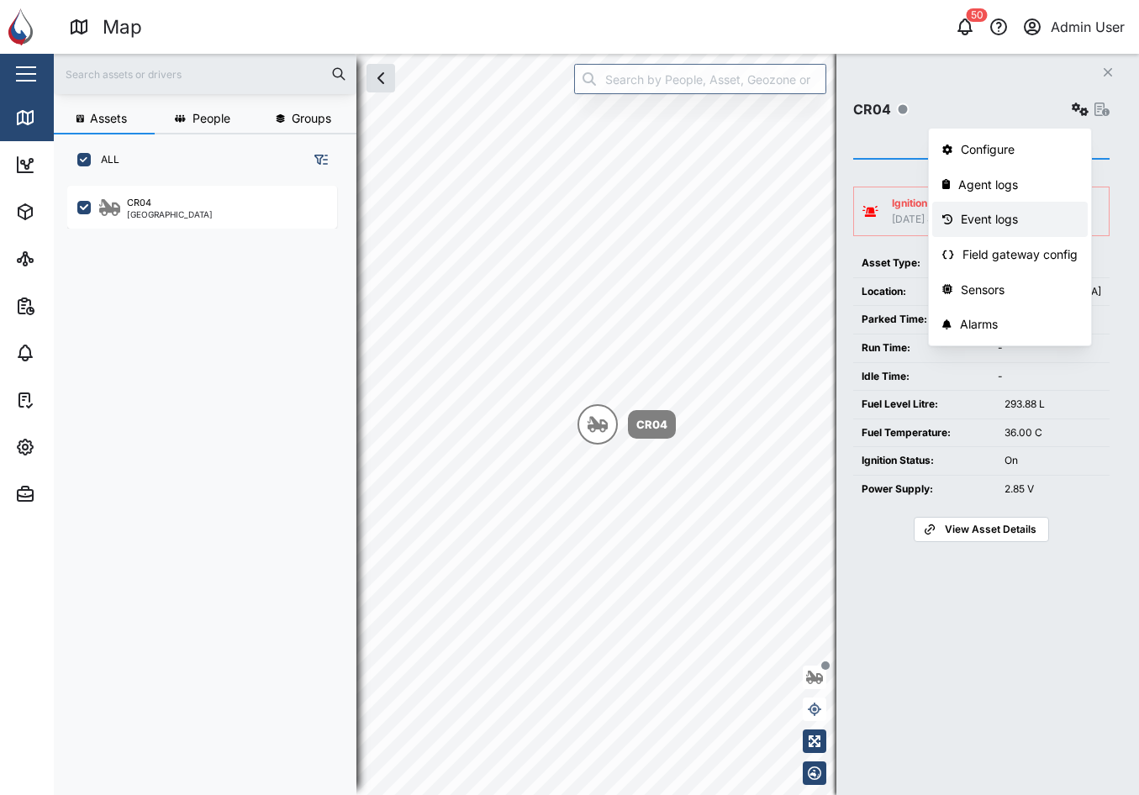
click at [1030, 213] on div "Event logs" at bounding box center [1019, 219] width 117 height 18
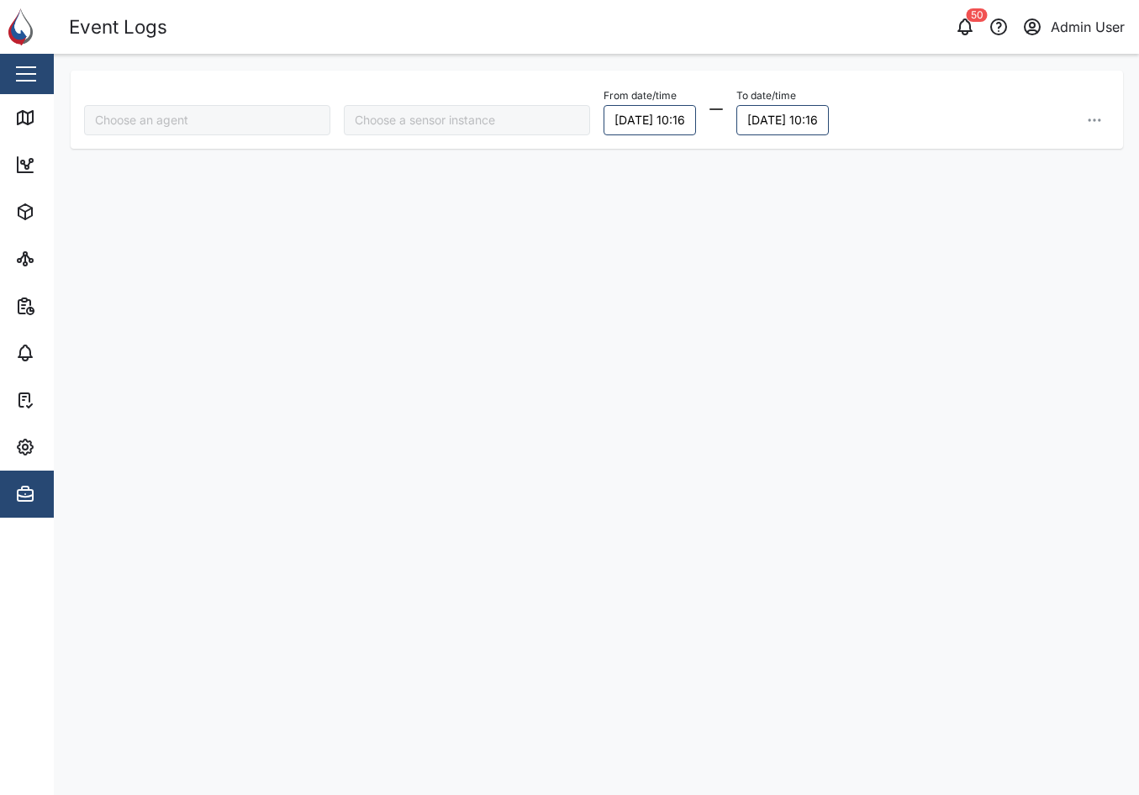
type input "CR04"
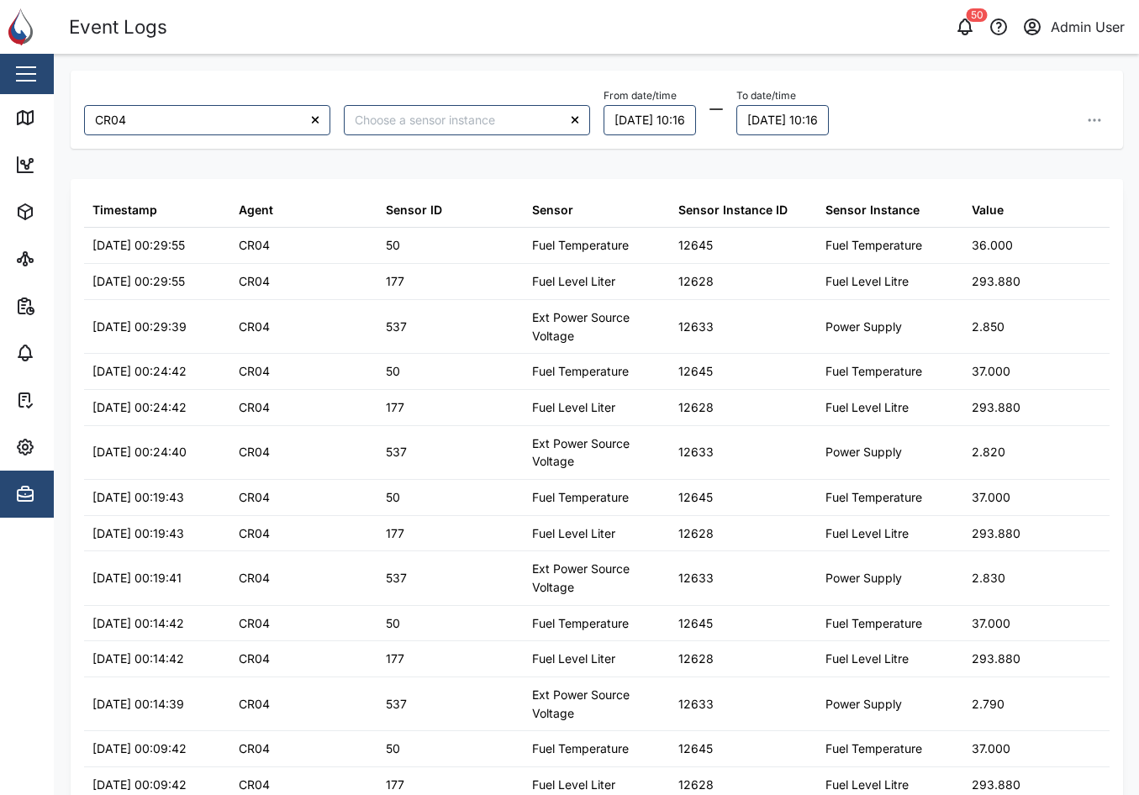
click at [944, 103] on div "From date/time 09/10/2025 10:16 To date/time 10/10/2025 10:16" at bounding box center [857, 109] width 506 height 51
click at [570, 8] on header "Event Logs 50 Admin User" at bounding box center [569, 27] width 1139 height 54
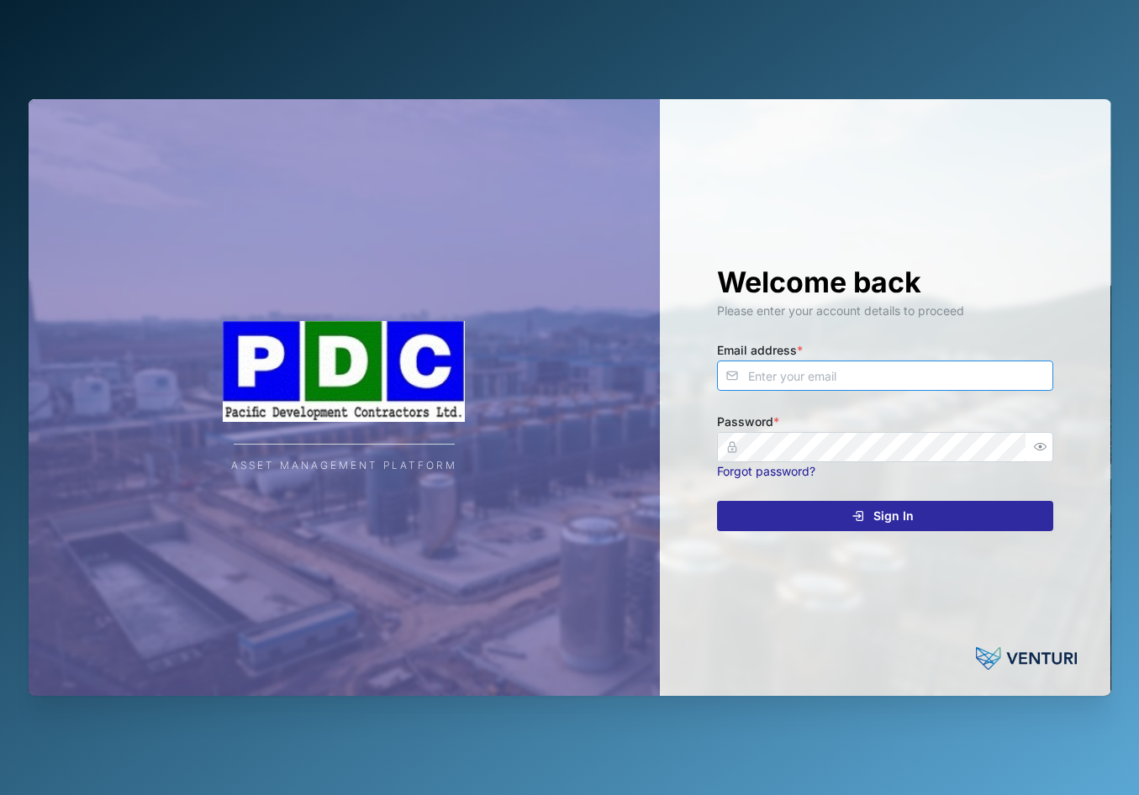
type input "[EMAIL_ADDRESS][DOMAIN_NAME]"
click at [886, 513] on span "Sign In" at bounding box center [893, 516] width 40 height 29
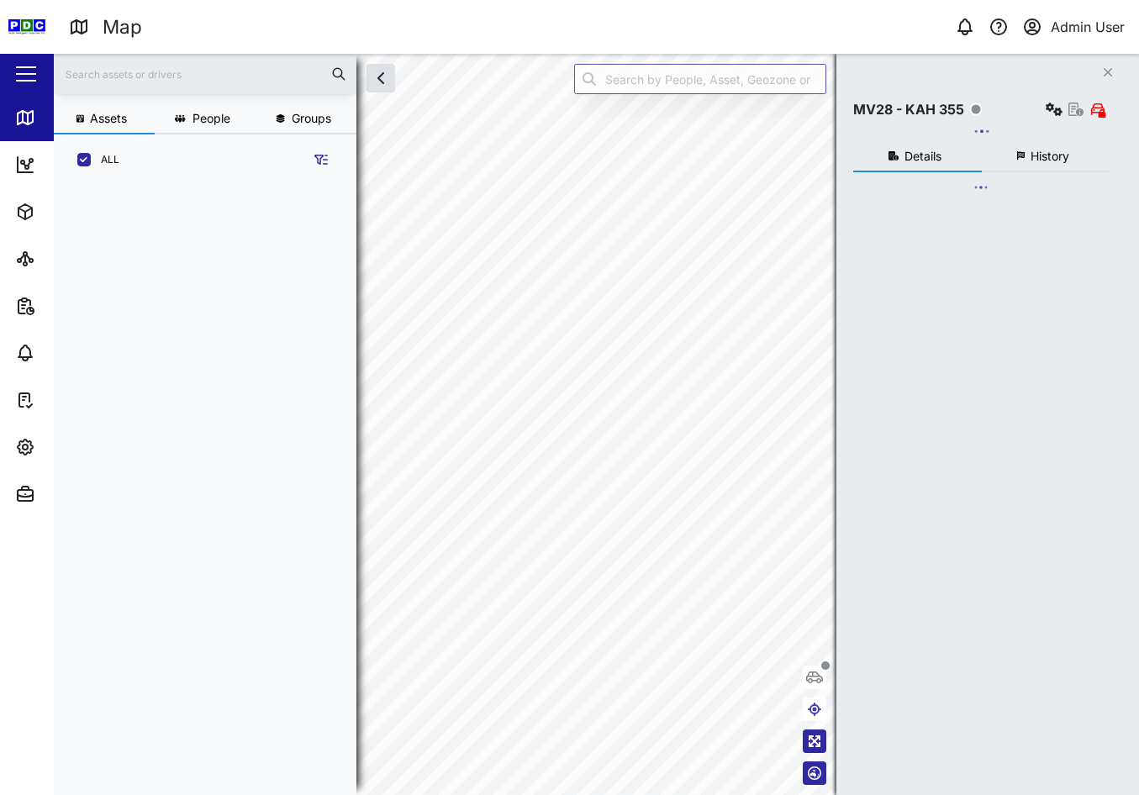
scroll to position [589, 263]
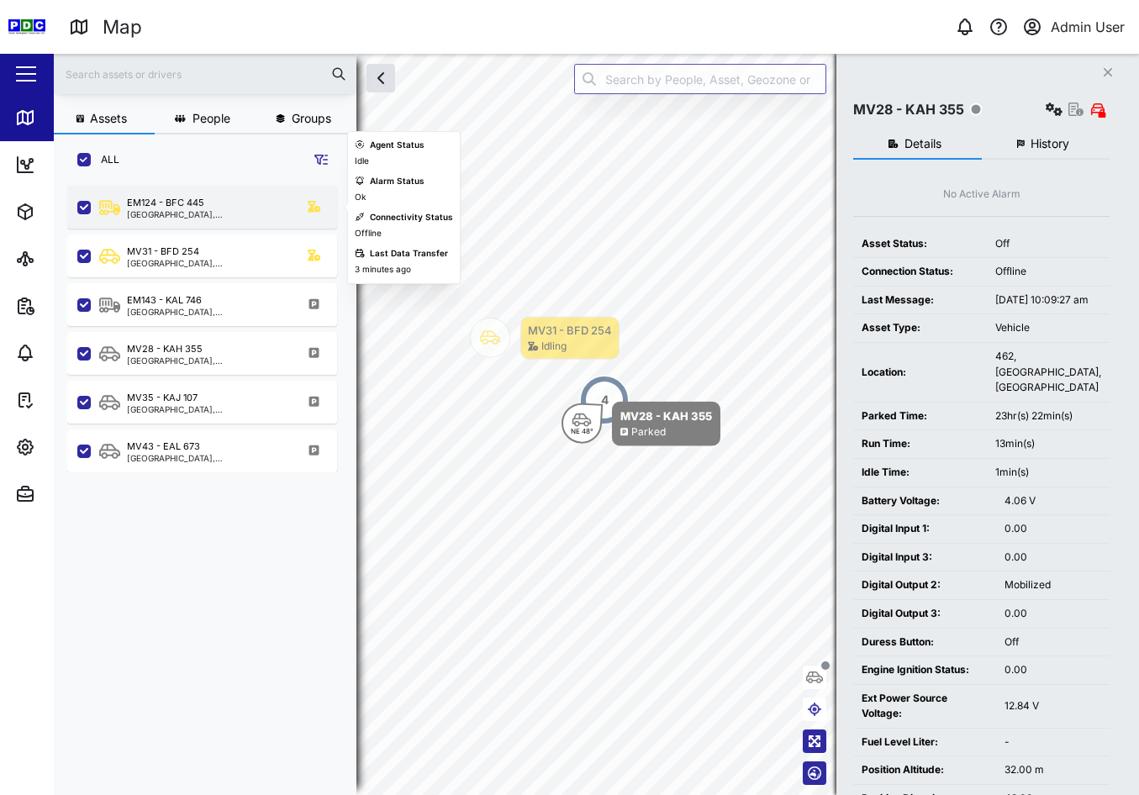
click at [245, 223] on div "EM124 - BFC 445 Kimbe, Islands Region" at bounding box center [202, 207] width 270 height 43
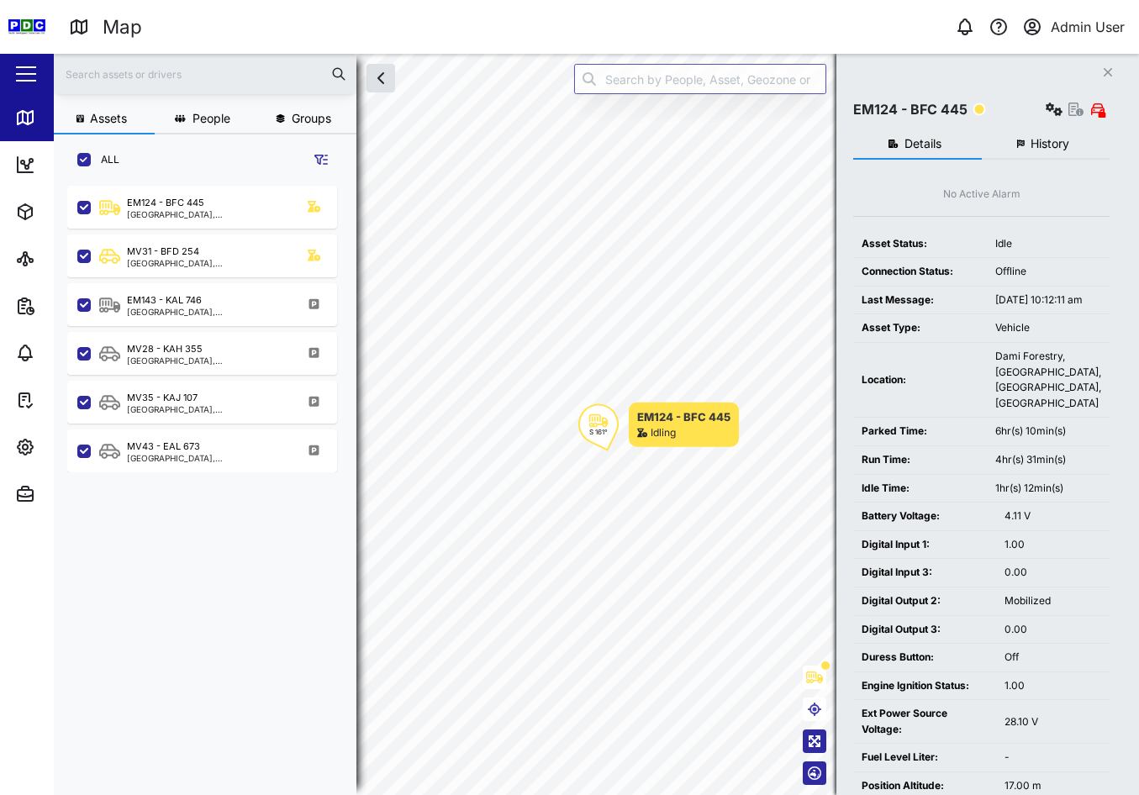
click at [1104, 73] on icon "Close" at bounding box center [1108, 72] width 10 height 13
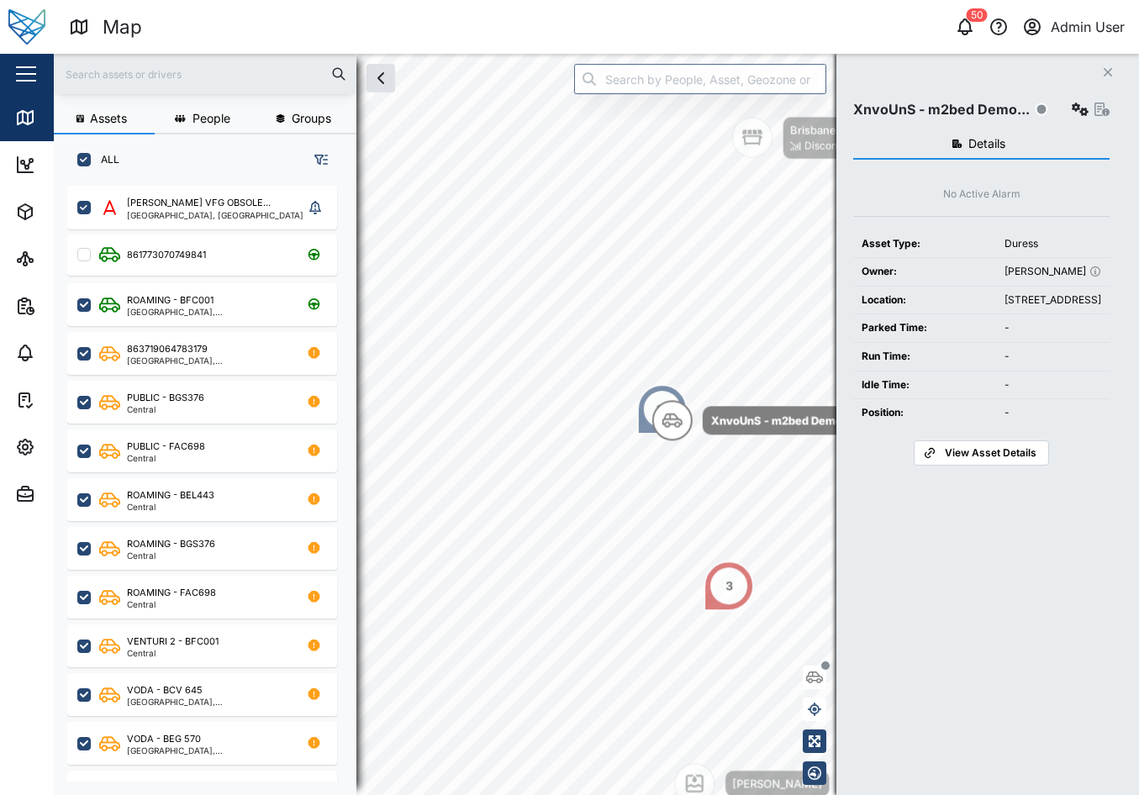
scroll to position [589, 263]
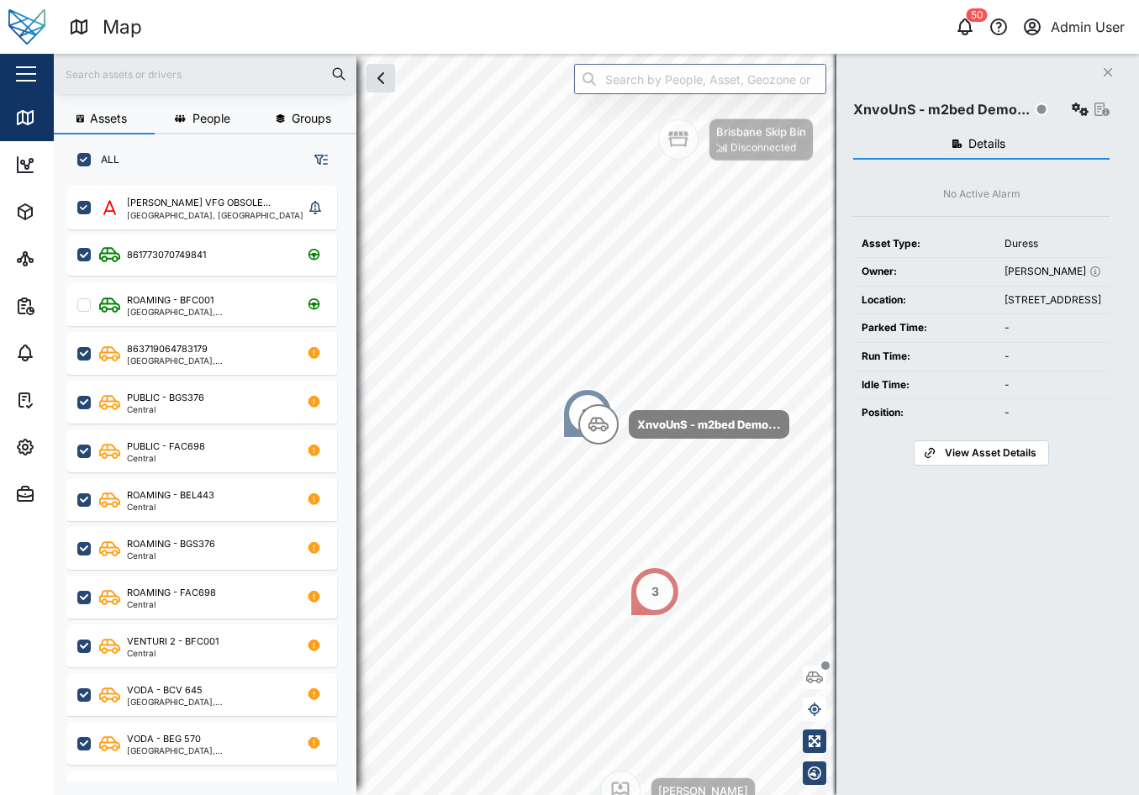
checkbox input "true"
checkbox input "false"
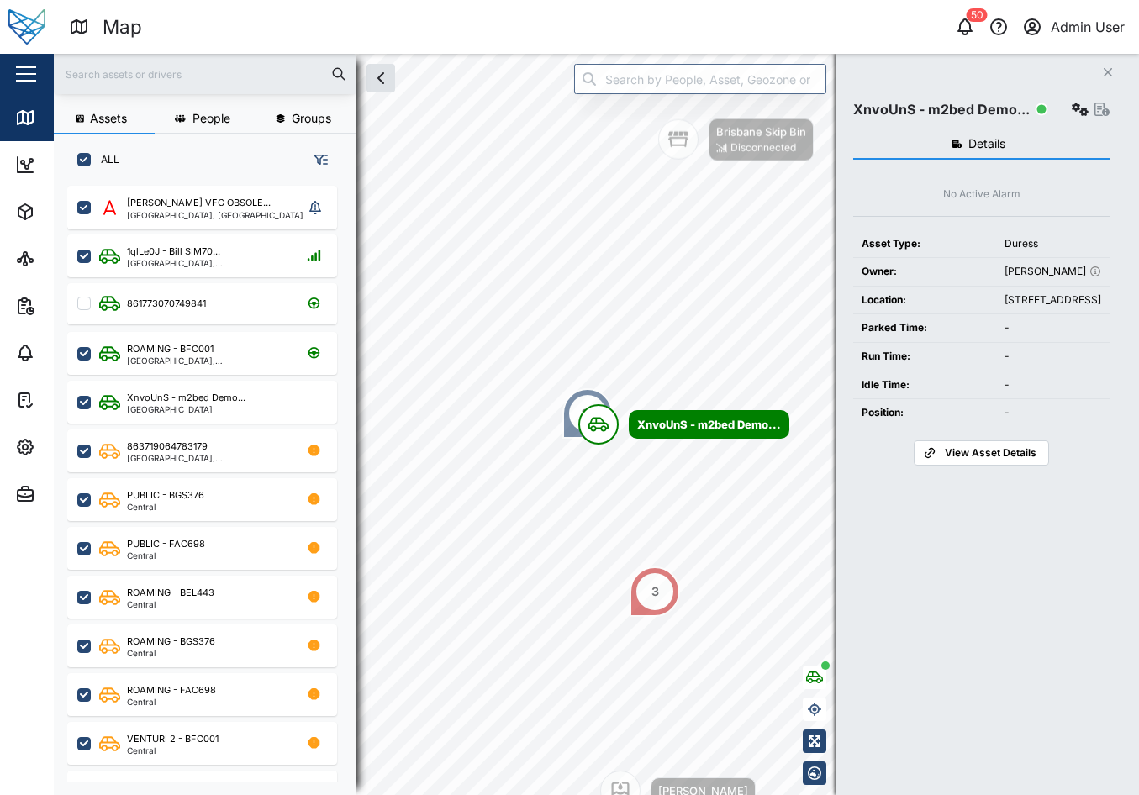
checkbox input "false"
checkbox input "true"
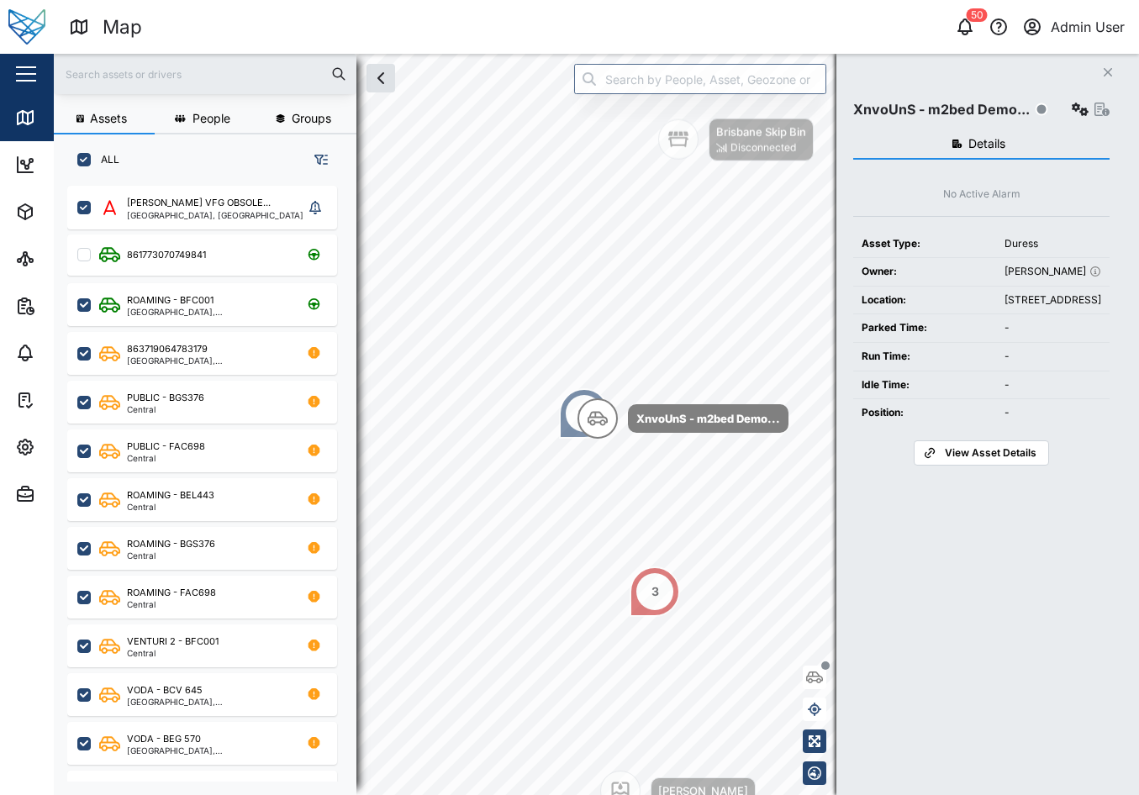
checkbox input "true"
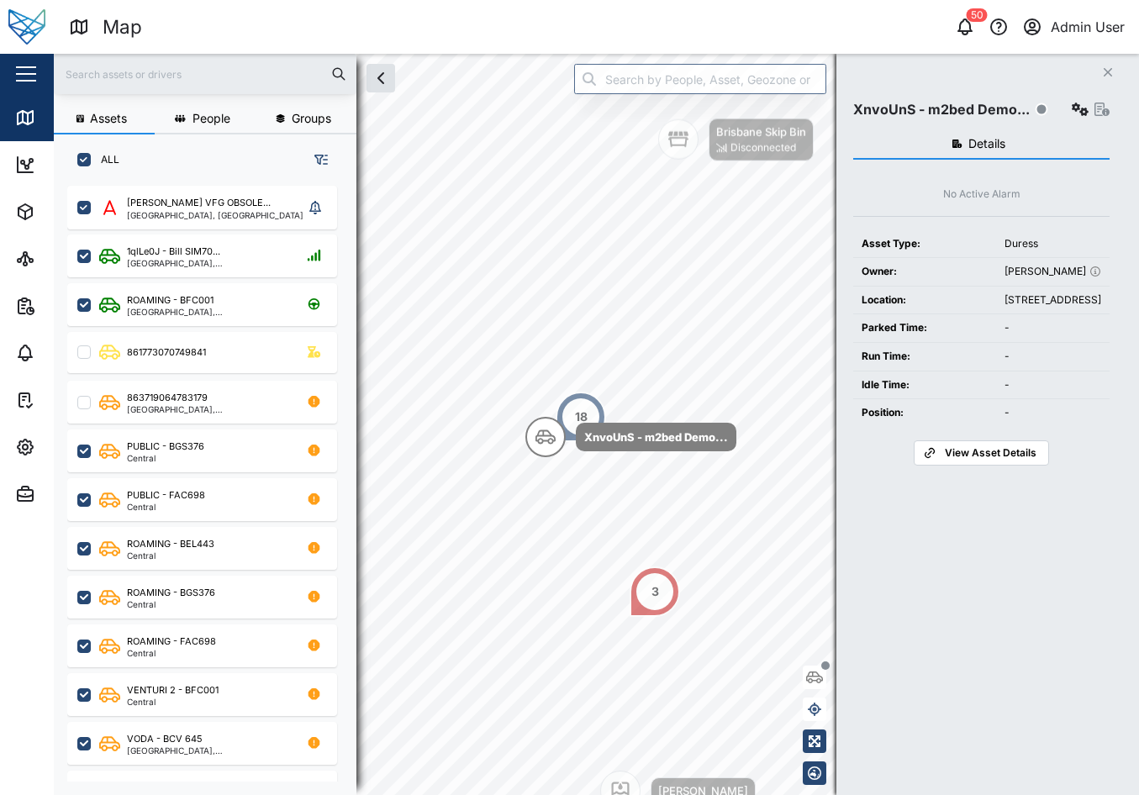
checkbox input "true"
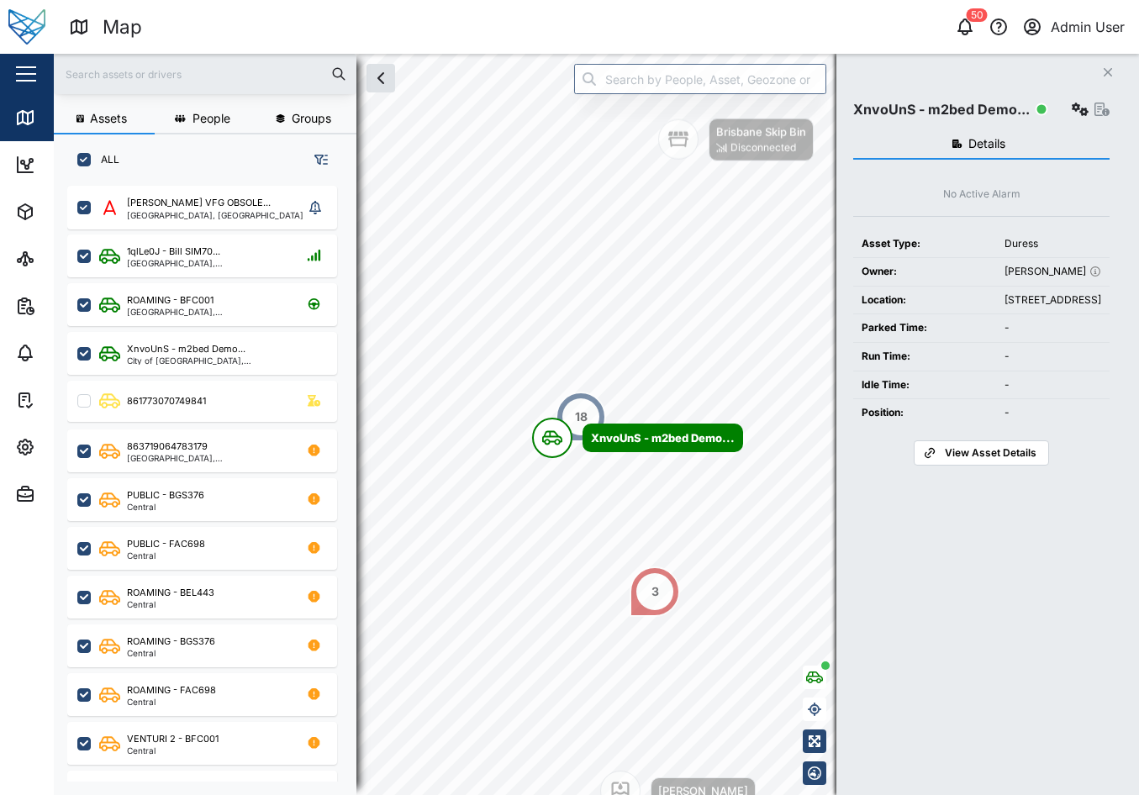
checkbox input "true"
checkbox input "false"
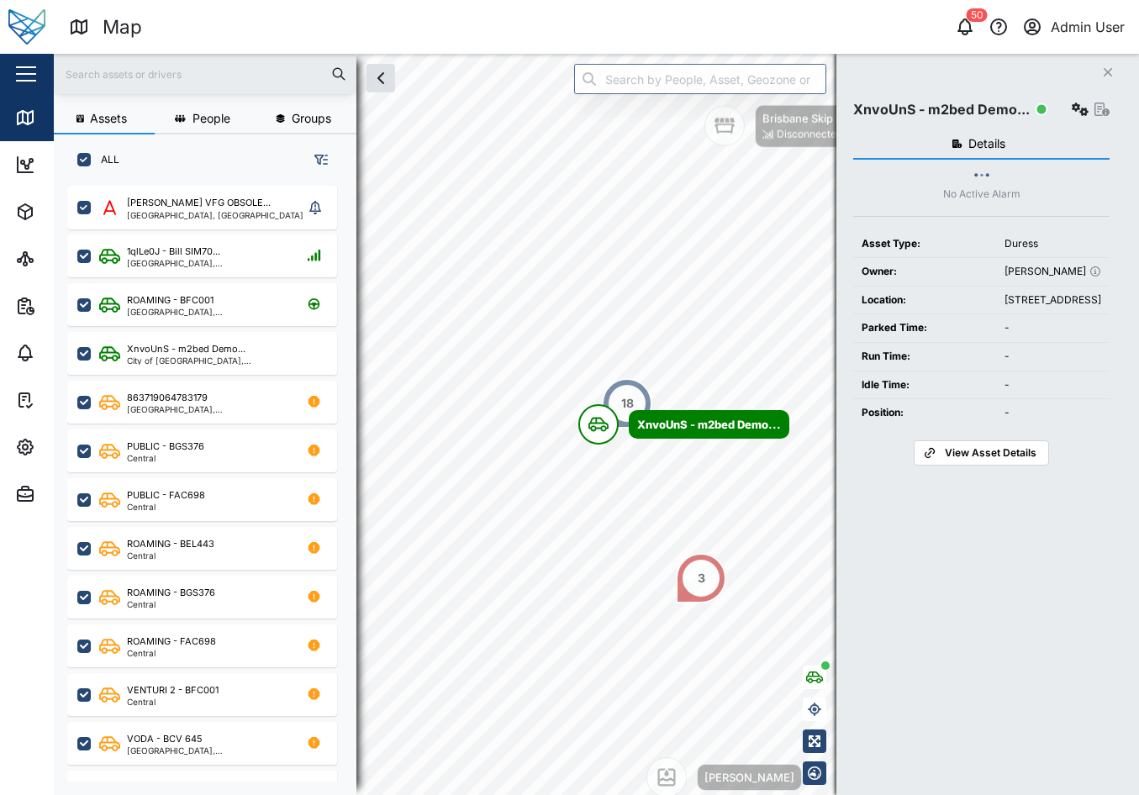
checkbox input "false"
checkbox input "true"
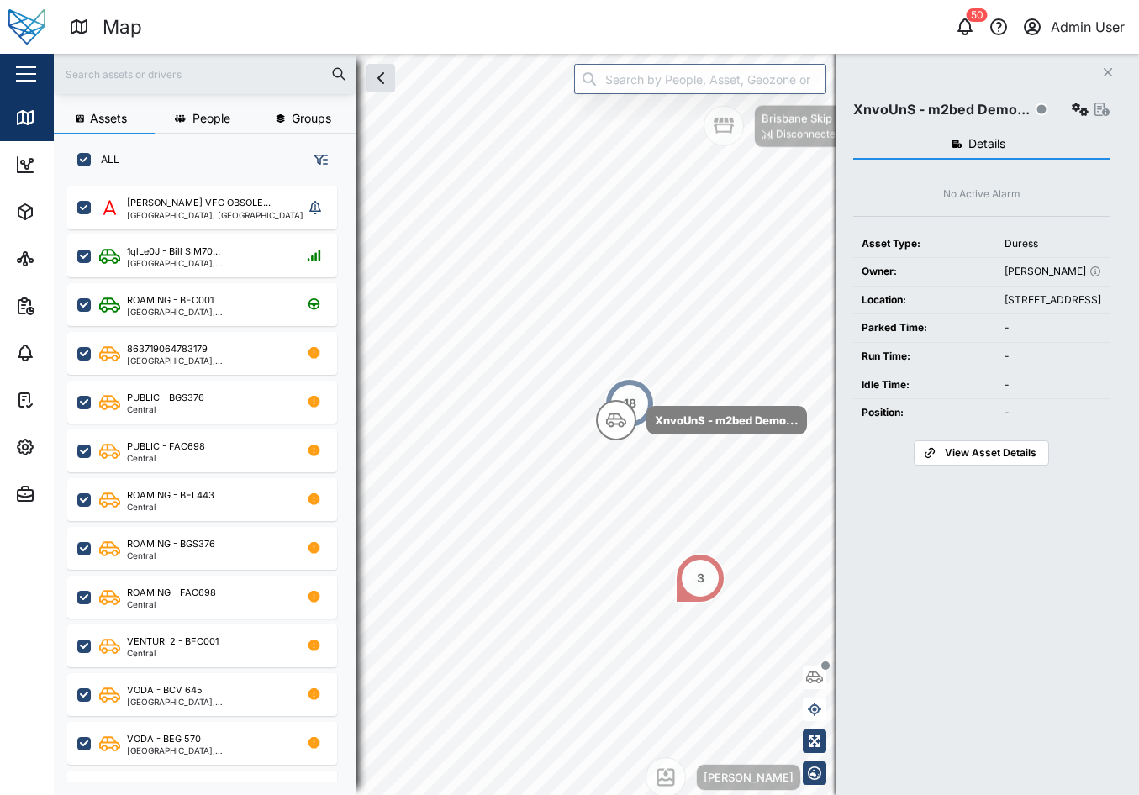
checkbox input "true"
checkbox input "false"
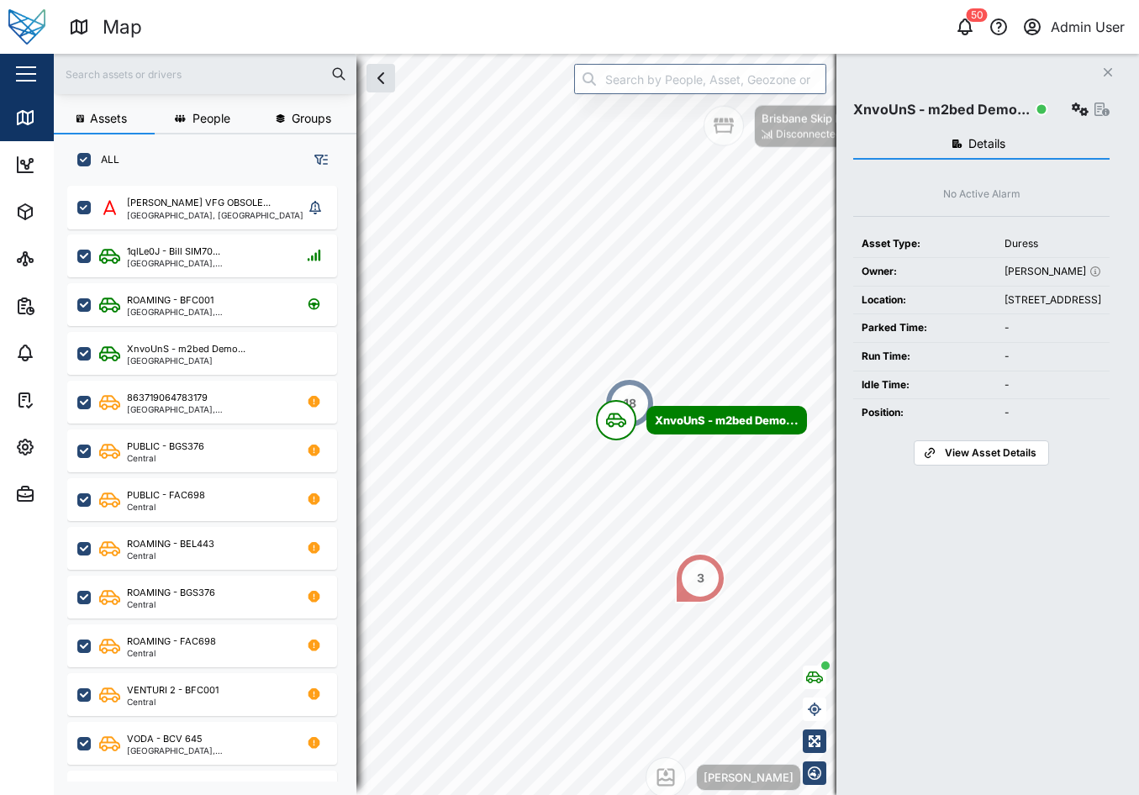
checkbox input "false"
checkbox input "true"
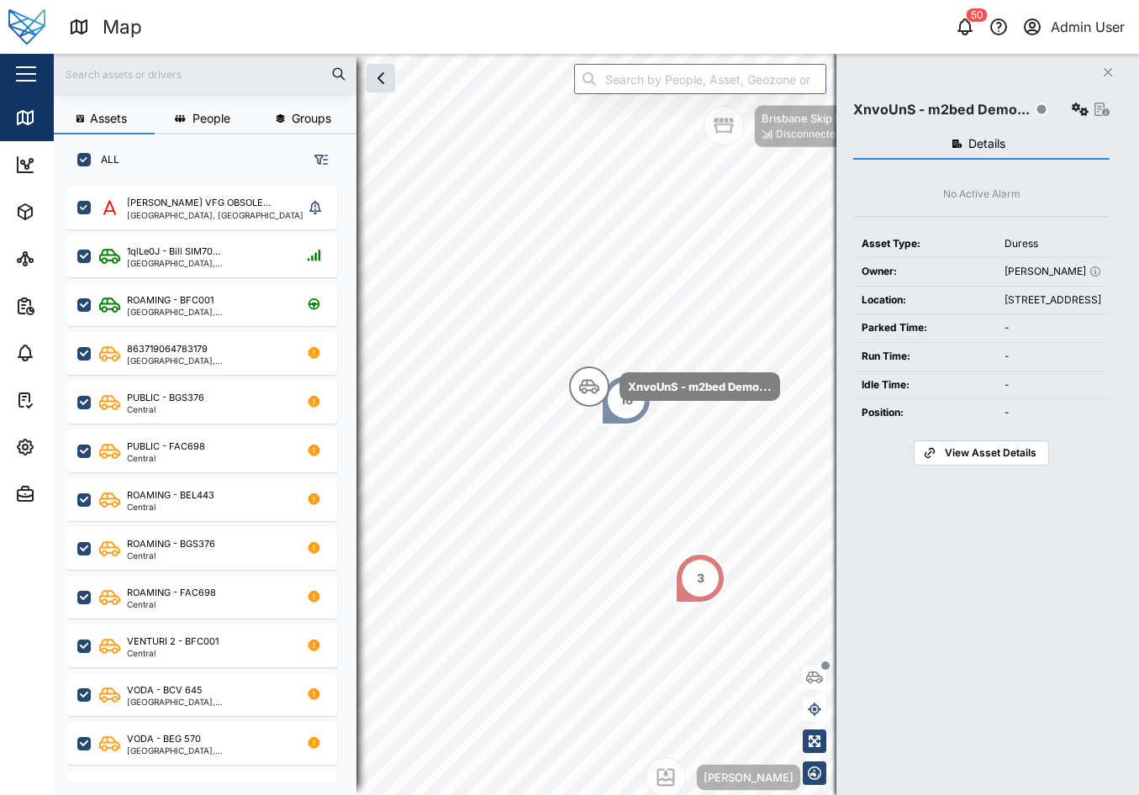
checkbox input "true"
checkbox input "false"
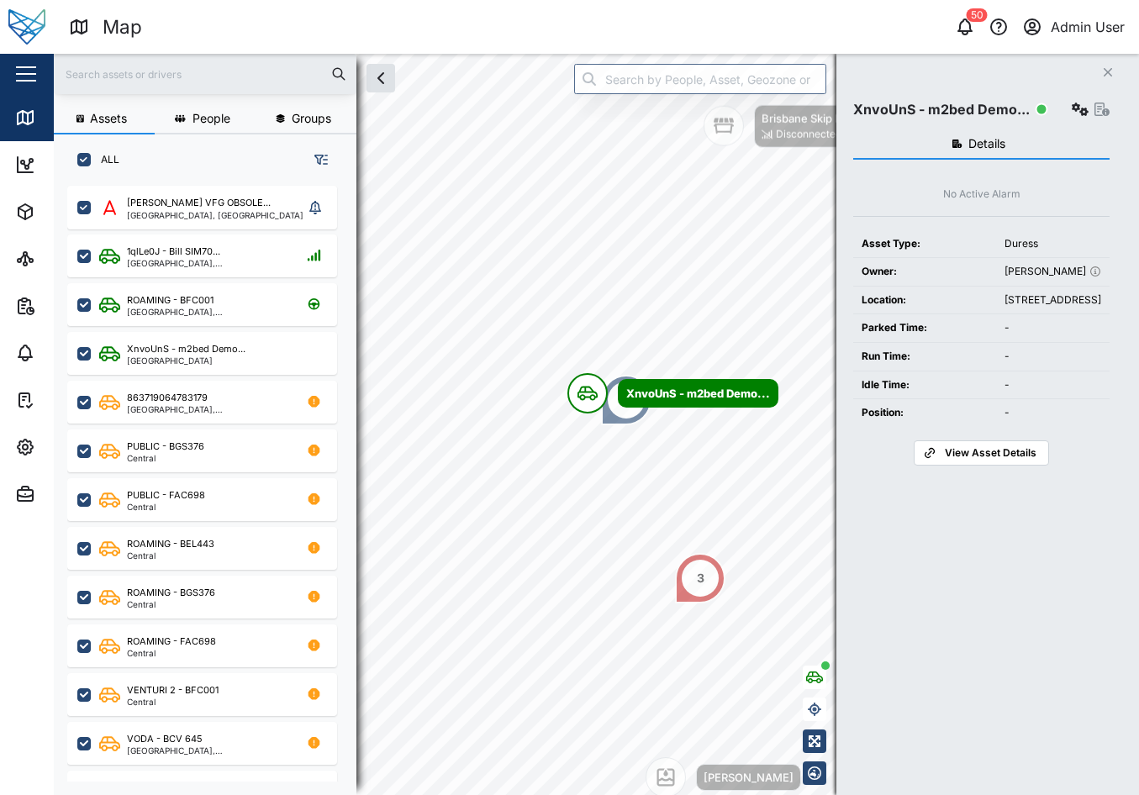
checkbox input "false"
checkbox input "true"
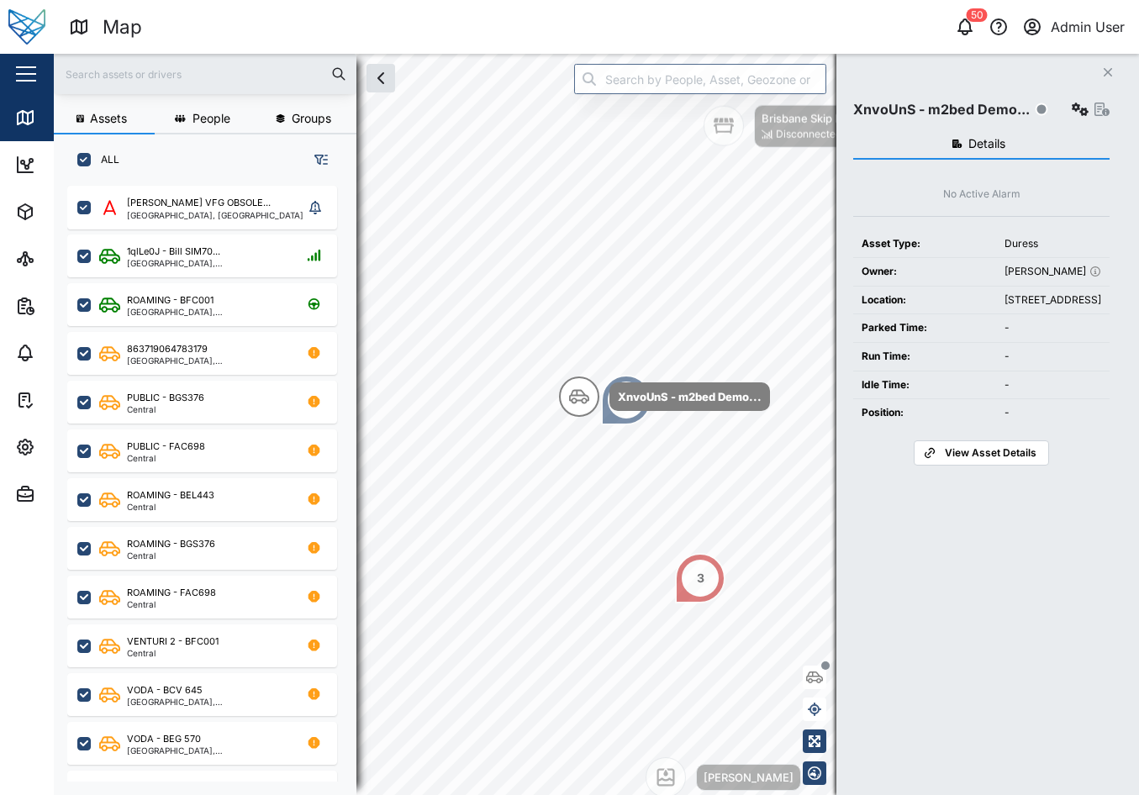
checkbox input "true"
checkbox input "false"
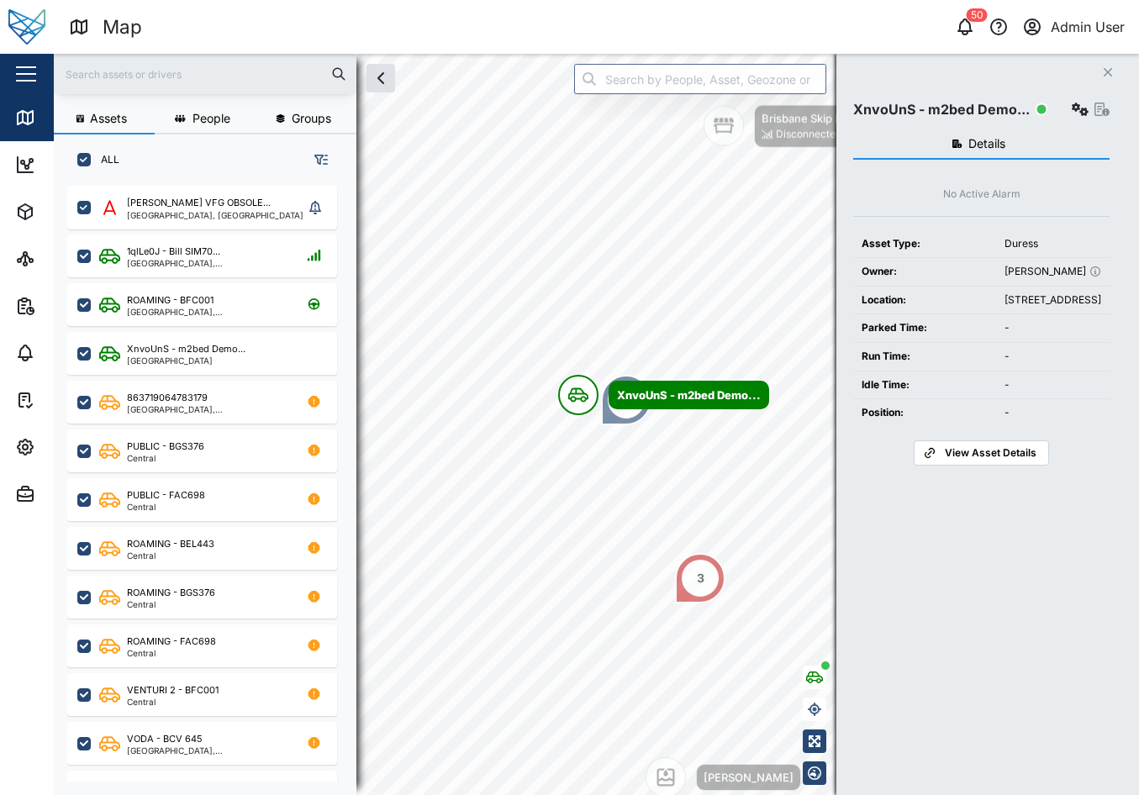
checkbox input "false"
checkbox input "true"
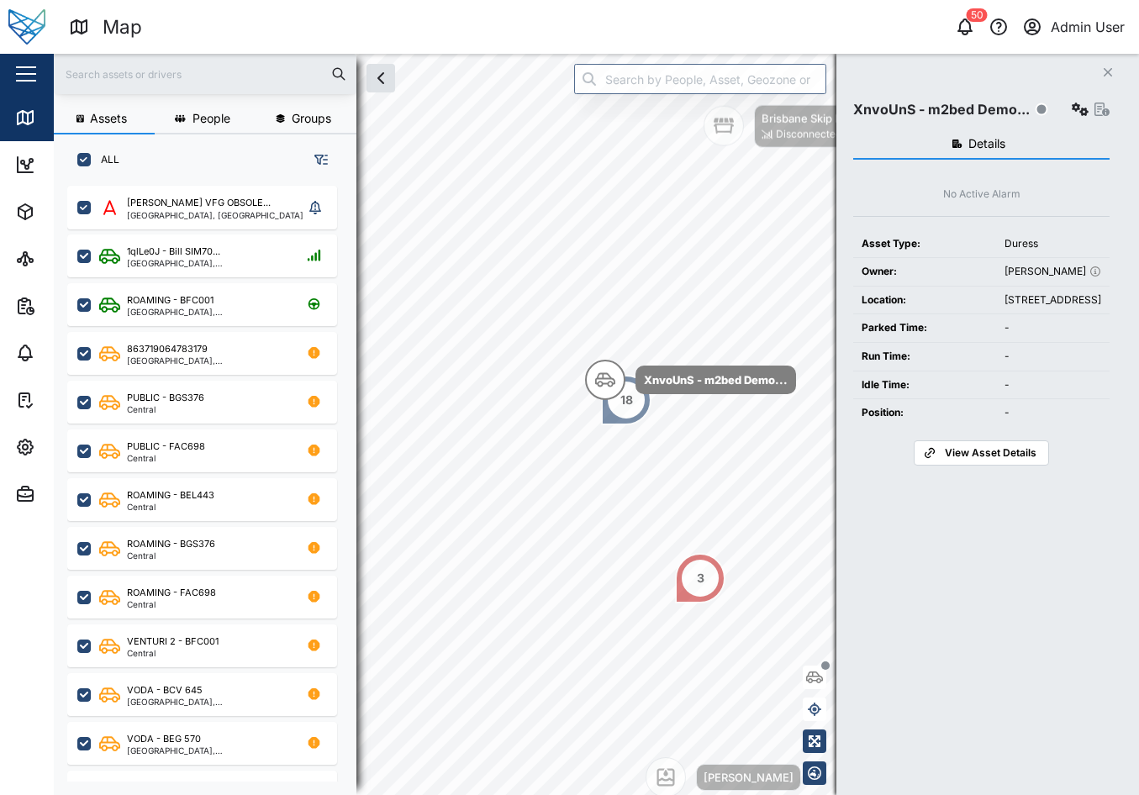
checkbox input "true"
checkbox input "false"
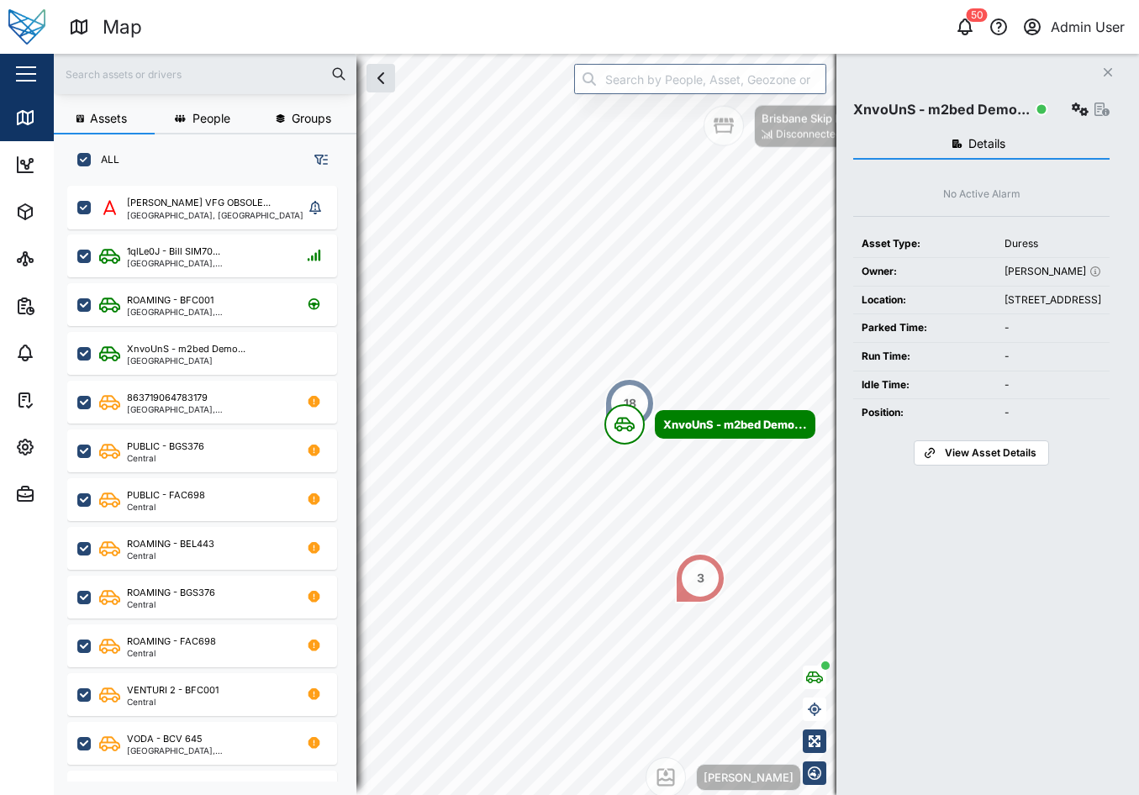
checkbox input "false"
checkbox input "true"
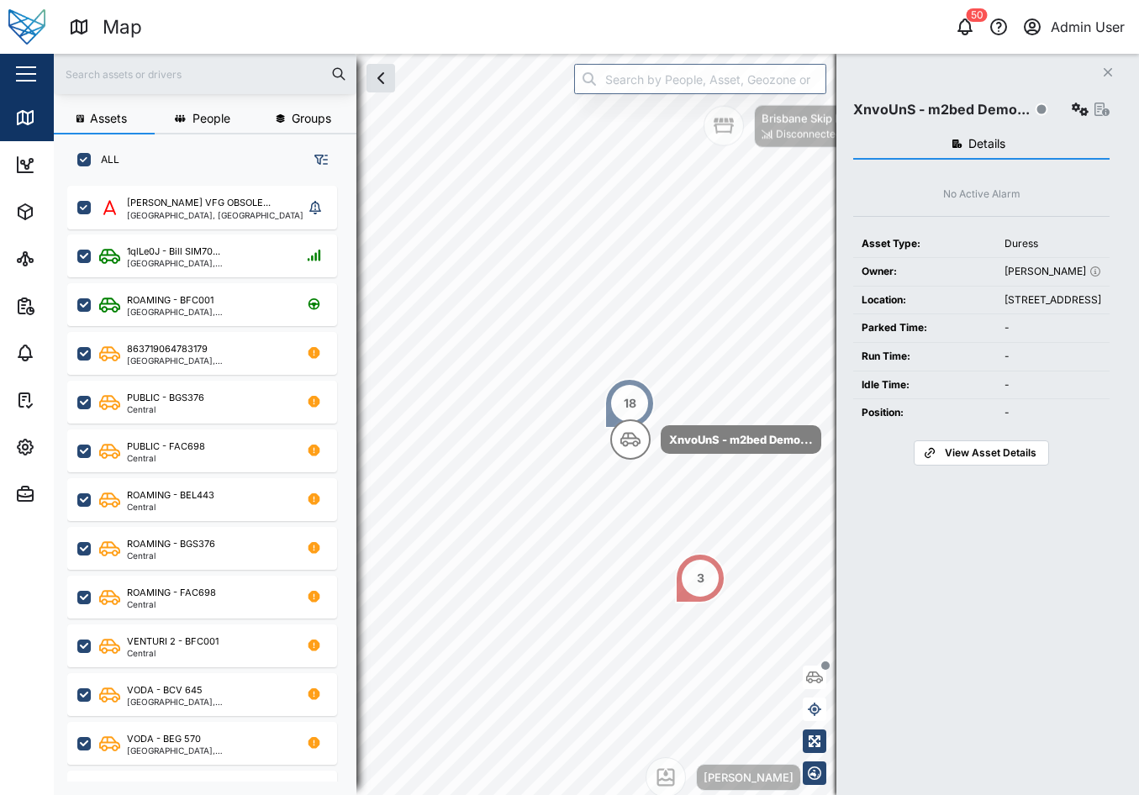
checkbox input "true"
checkbox input "false"
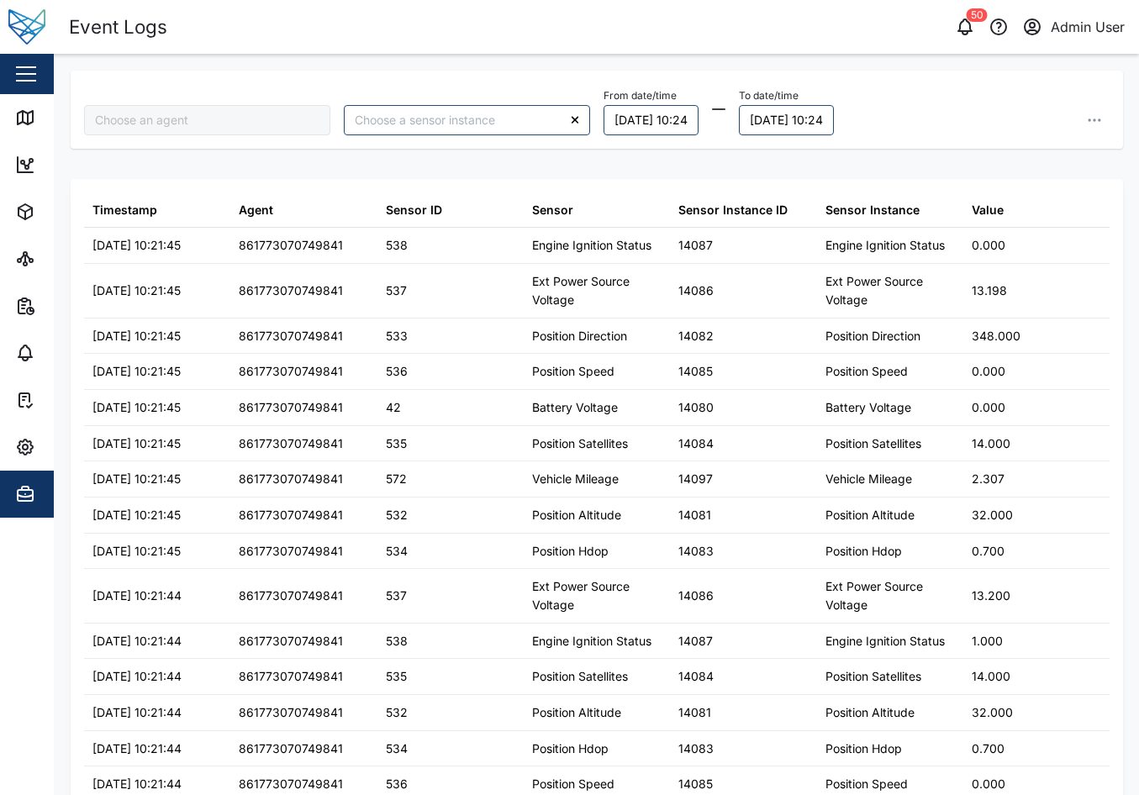
type input "861773070749841"
click at [355, 84] on div "861773070749841 From date/time [DATE] 10:24 To date/time [DATE] 10:24" at bounding box center [596, 109] width 1039 height 65
click at [633, 32] on div "50 Admin User" at bounding box center [875, 27] width 529 height 24
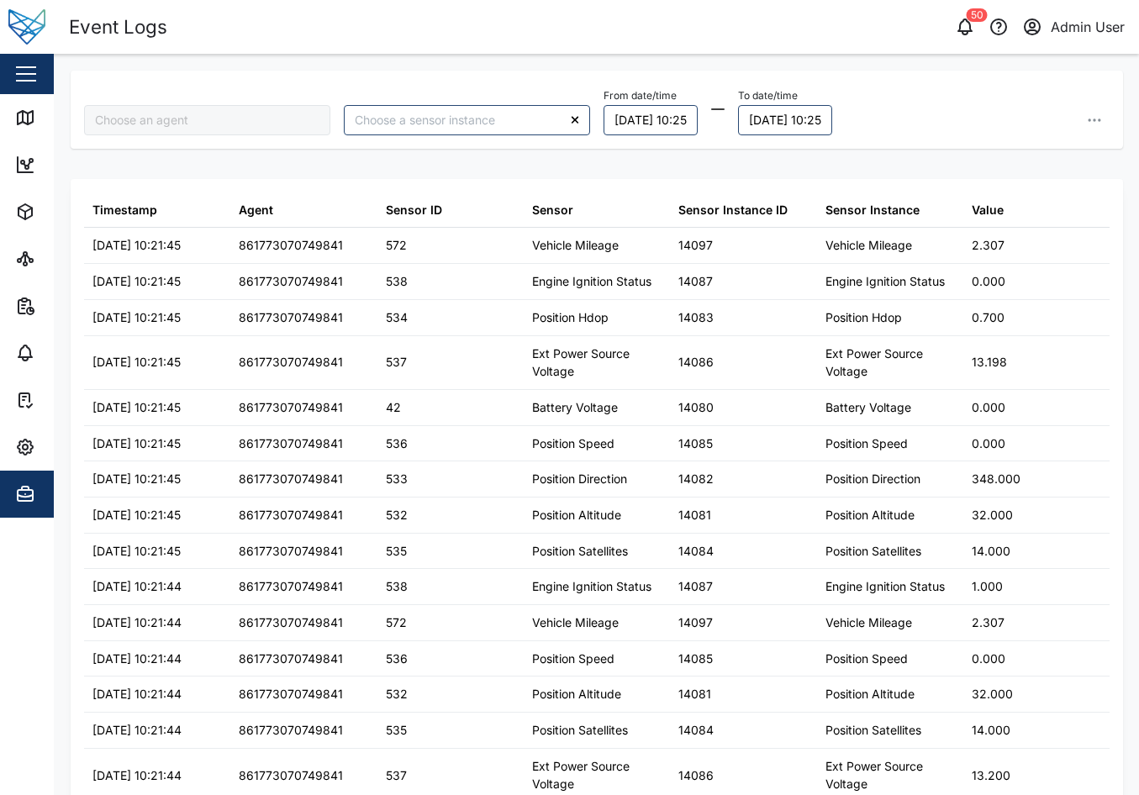
type input "861773070749841"
click at [613, 52] on header "Event Logs 50 Admin User" at bounding box center [569, 27] width 1139 height 54
click at [691, 55] on div "861773070749841 From date/time 09/10/2025 10:25 To date/time 10/10/2025 10:25 T…" at bounding box center [596, 71] width 1085 height 34
click at [799, 66] on div "861773070749841 From date/time 09/10/2025 10:25 To date/time 10/10/2025 10:25 T…" at bounding box center [596, 71] width 1085 height 34
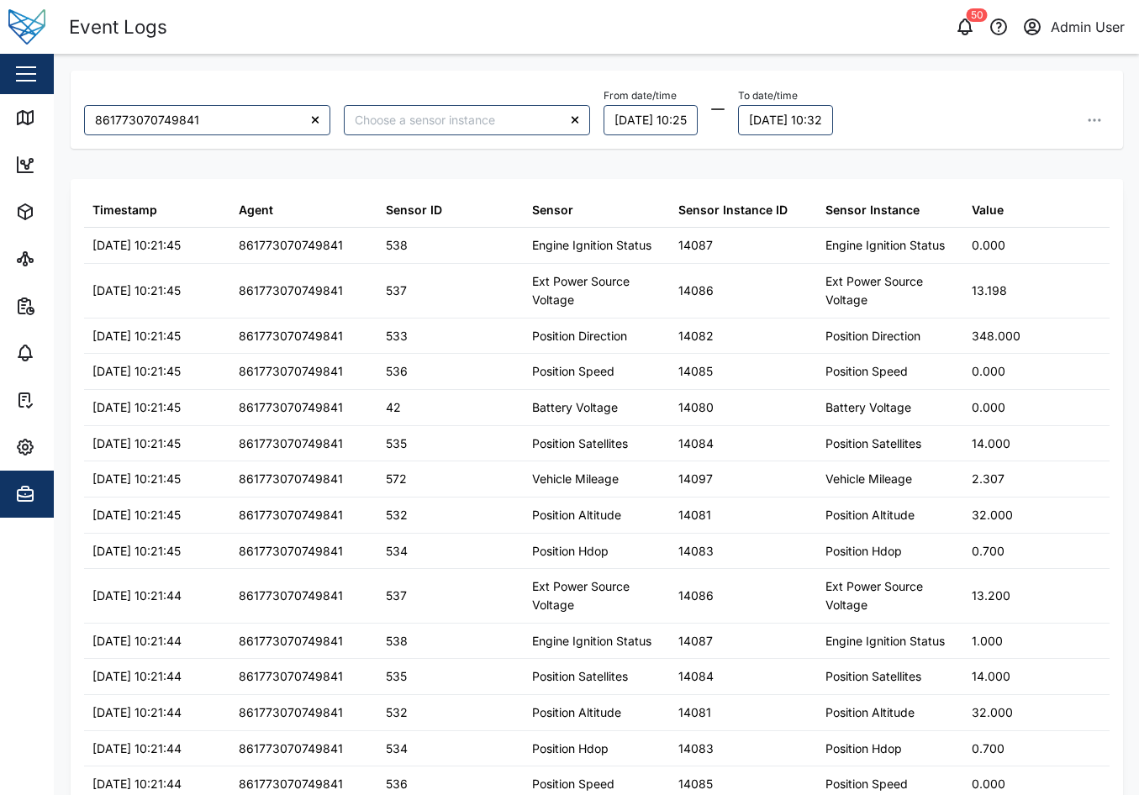
click at [994, 157] on div "861773070749841 From date/time 09/10/2025 10:25 To date/time 10/10/2025 10:32 T…" at bounding box center [597, 423] width 1052 height 704
click at [816, 64] on div "861773070749841 From date/time 09/10/2025 10:25 To date/time 10/10/2025 10:32 T…" at bounding box center [596, 71] width 1085 height 34
type input "861773070749841"
click at [577, 45] on header "Event Logs 50 Admin User" at bounding box center [569, 27] width 1139 height 54
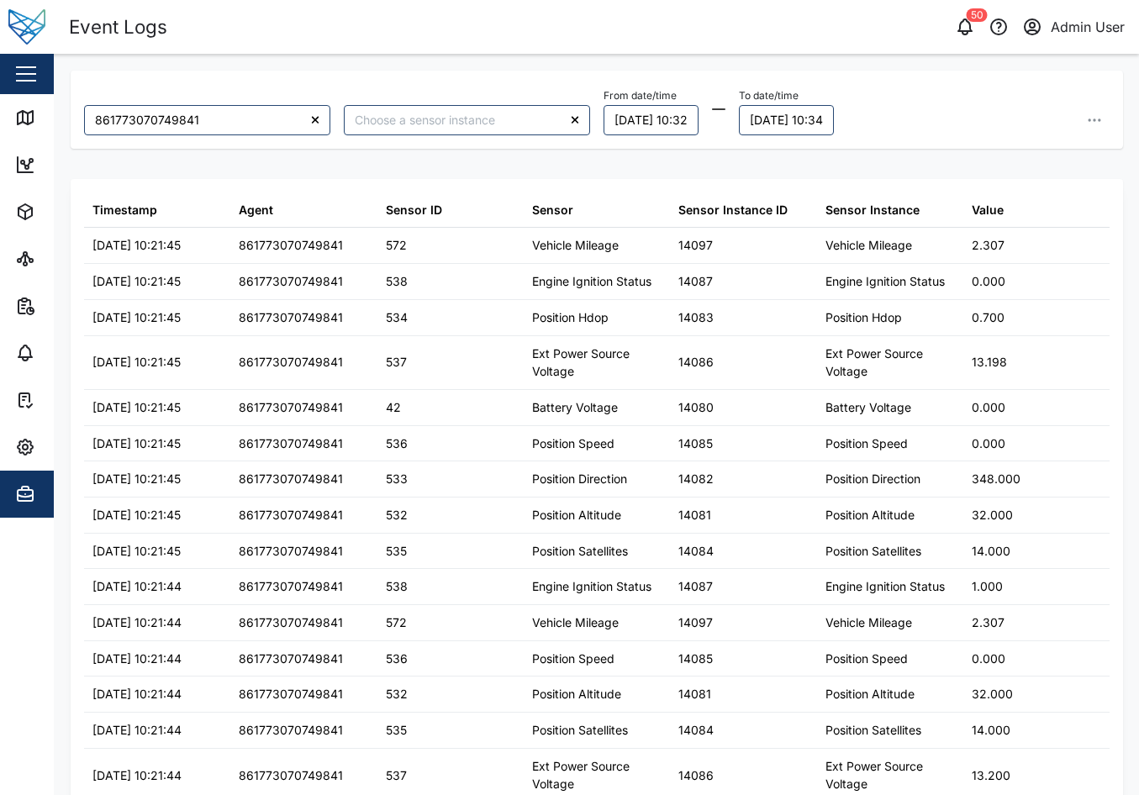
click at [731, 42] on header "Event Logs 50 Admin User" at bounding box center [569, 27] width 1139 height 54
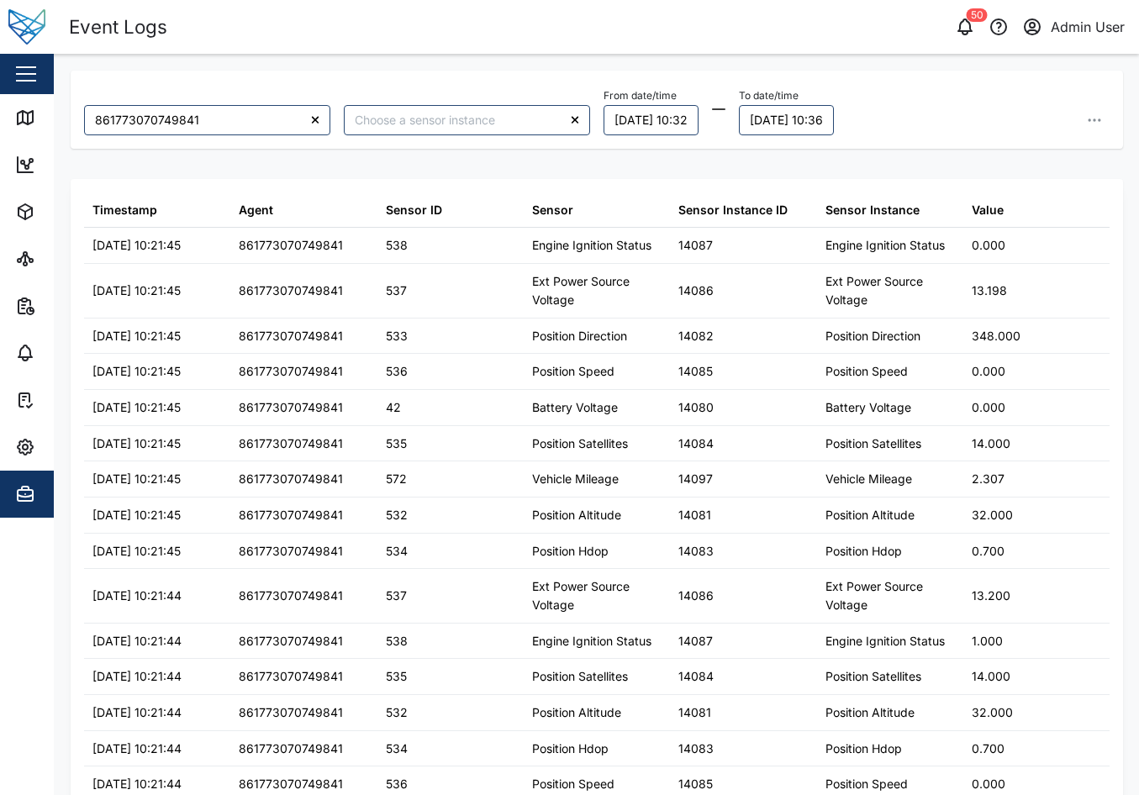
click at [786, 26] on div "50 Admin User" at bounding box center [875, 27] width 529 height 24
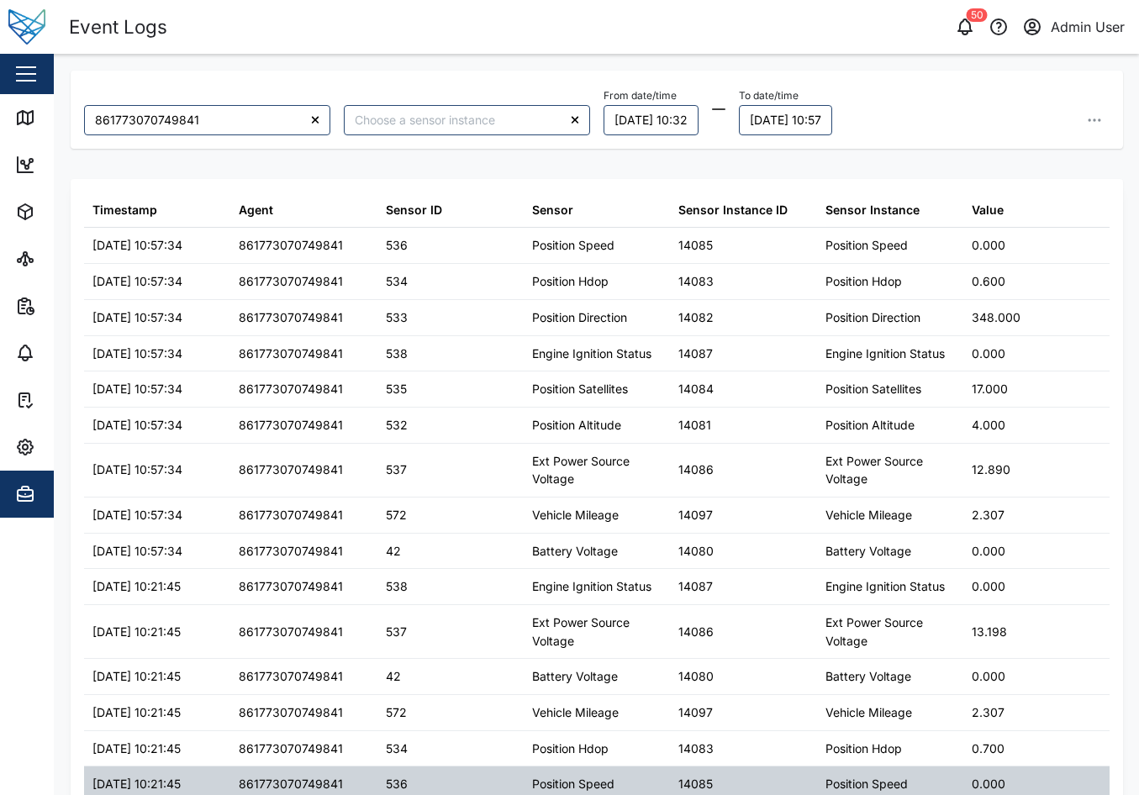
drag, startPoint x: 316, startPoint y: 779, endPoint x: 304, endPoint y: 794, distance: 19.2
click at [316, 779] on div "861773070749841" at bounding box center [291, 784] width 104 height 18
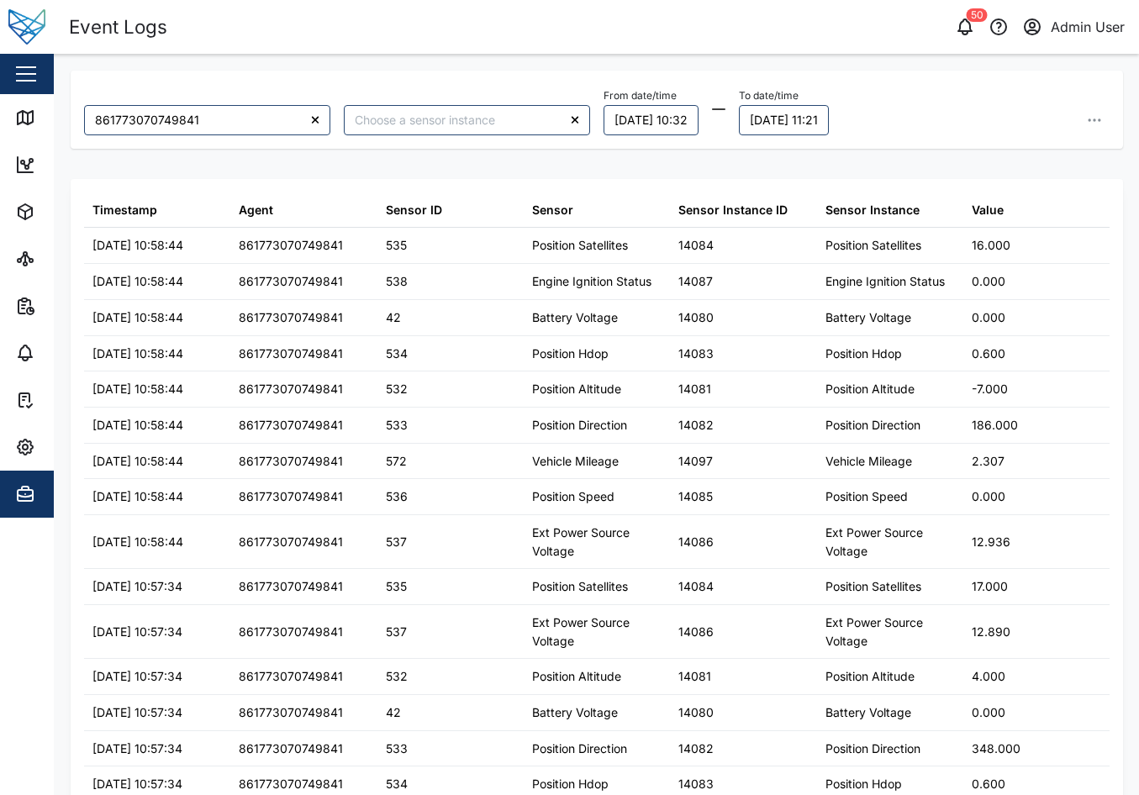
click at [1051, 104] on div "From date/time [DATE] 10:32 To date/time [DATE] 11:21" at bounding box center [857, 109] width 506 height 51
